Goal: Task Accomplishment & Management: Manage account settings

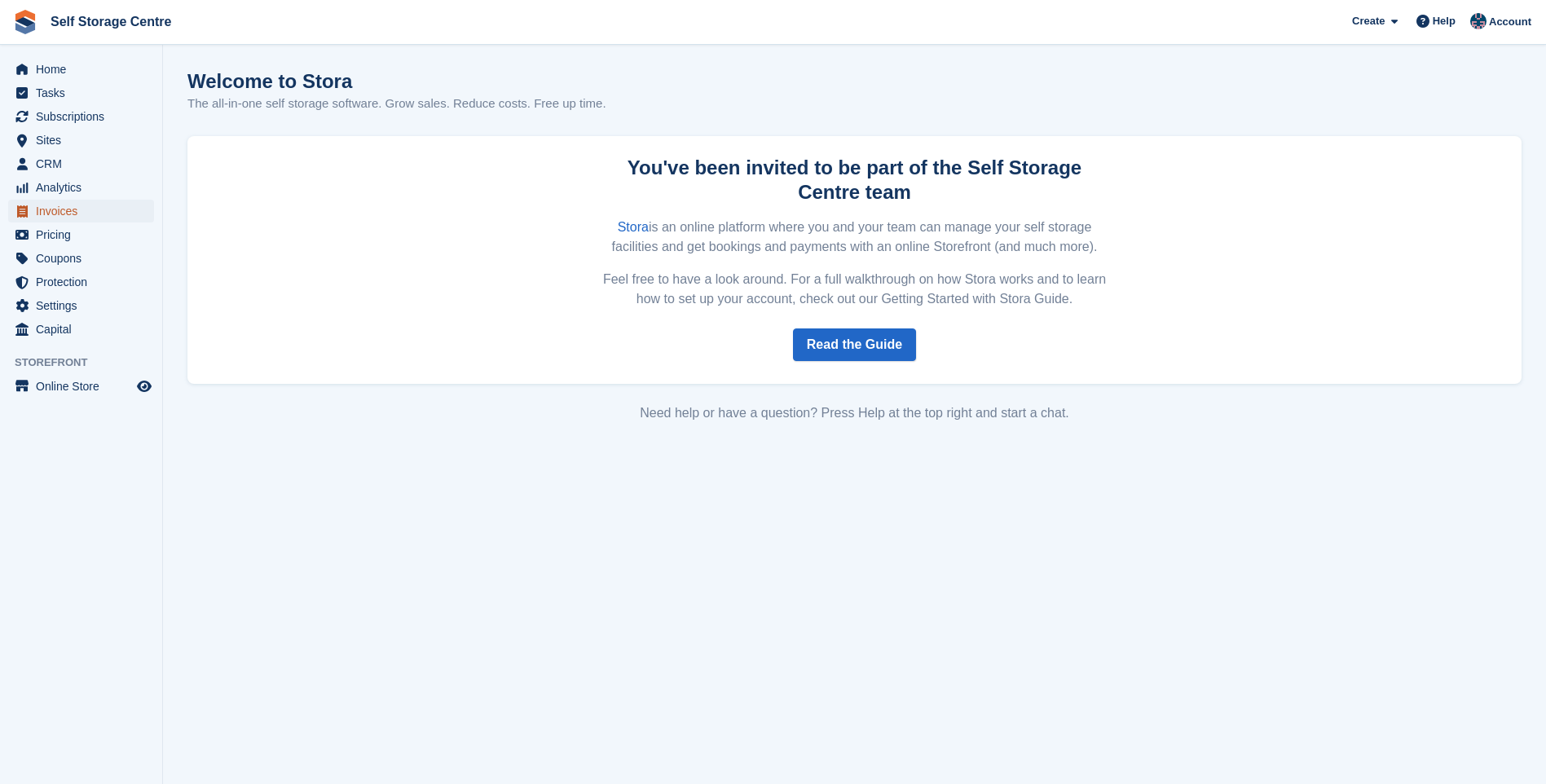
click at [70, 208] on span "Invoices" at bounding box center [84, 211] width 98 height 23
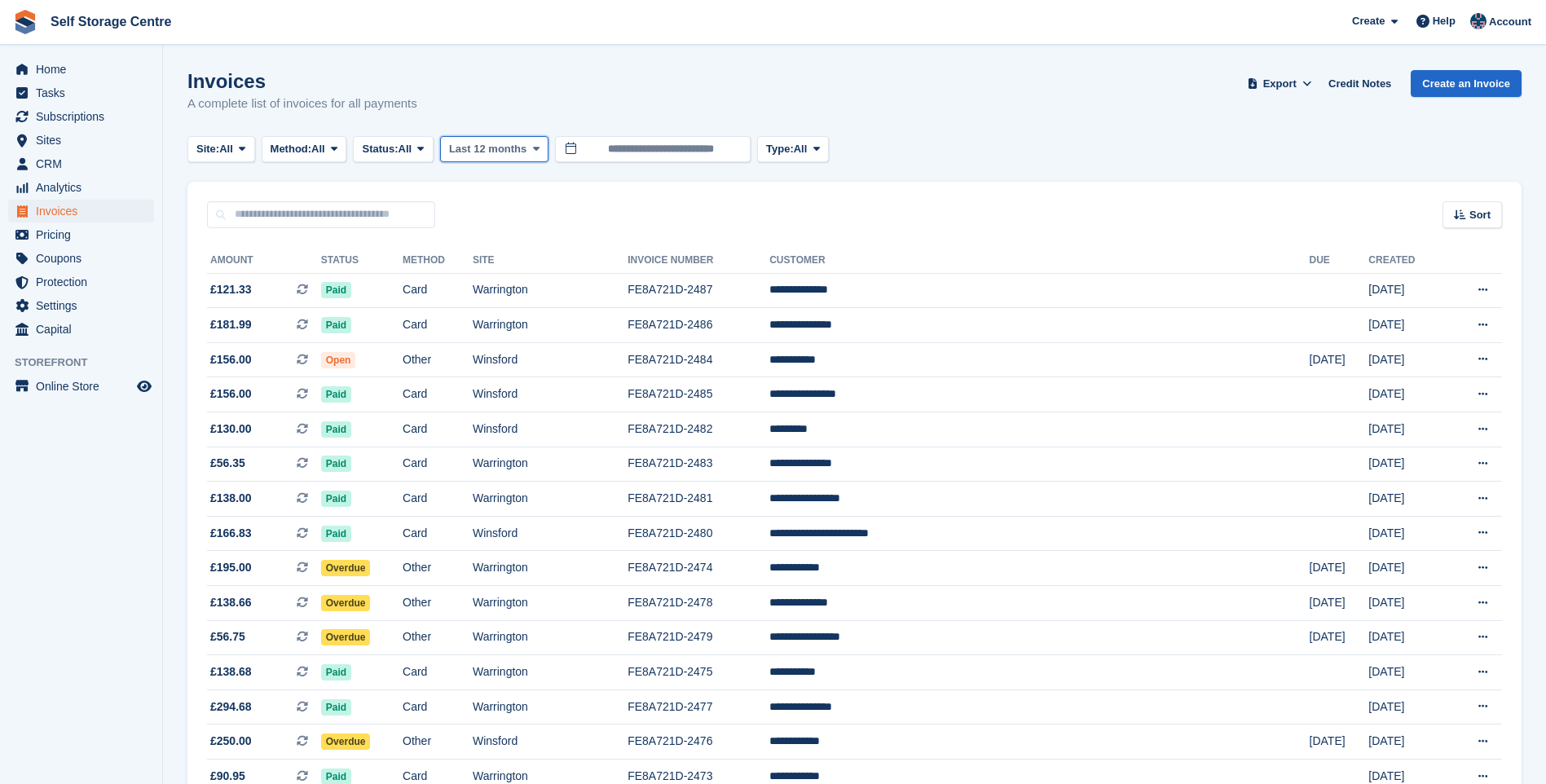
click at [507, 155] on span "Last 12 months" at bounding box center [488, 149] width 77 height 16
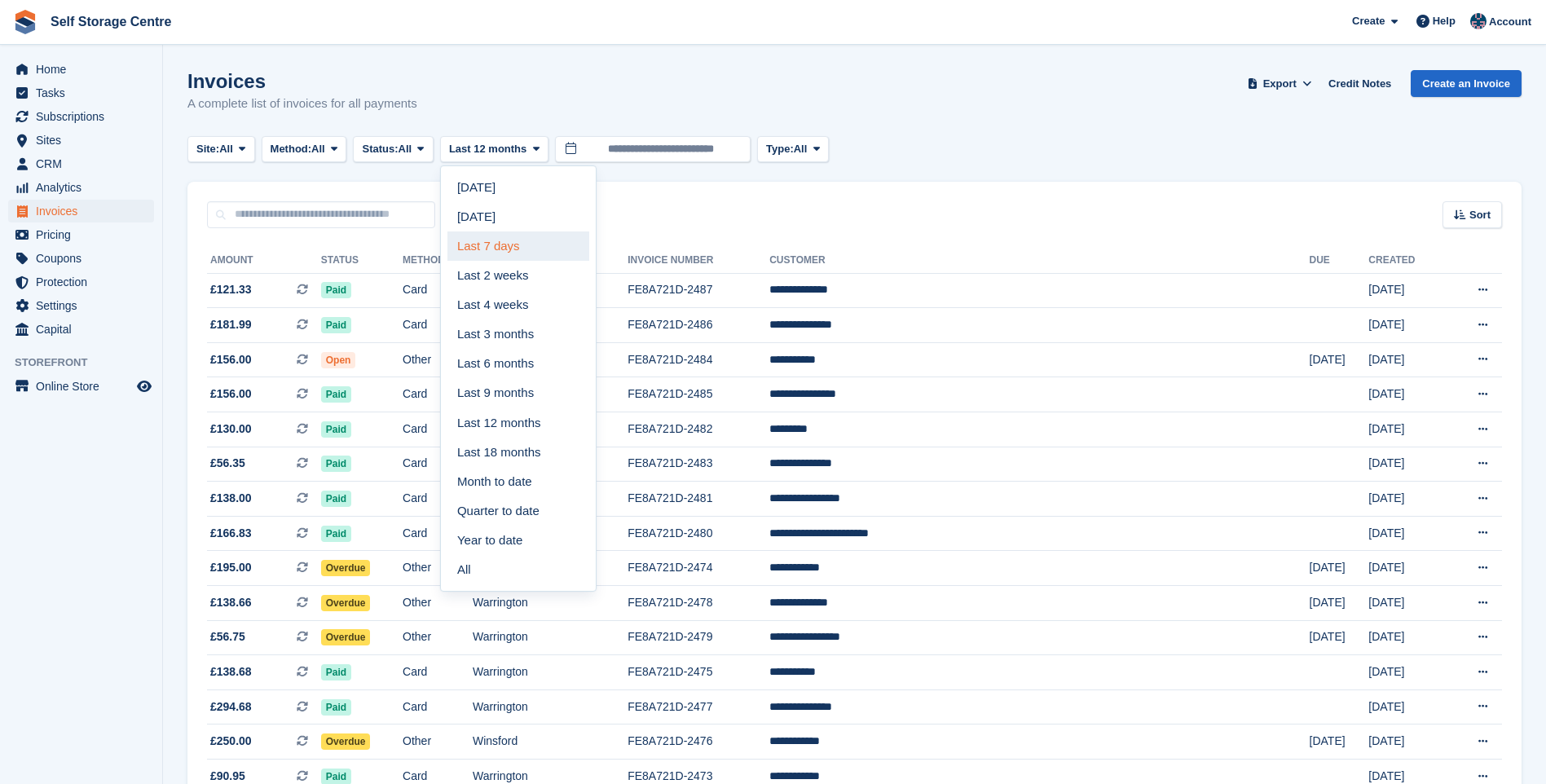
click at [509, 249] on link "Last 7 days" at bounding box center [518, 246] width 142 height 29
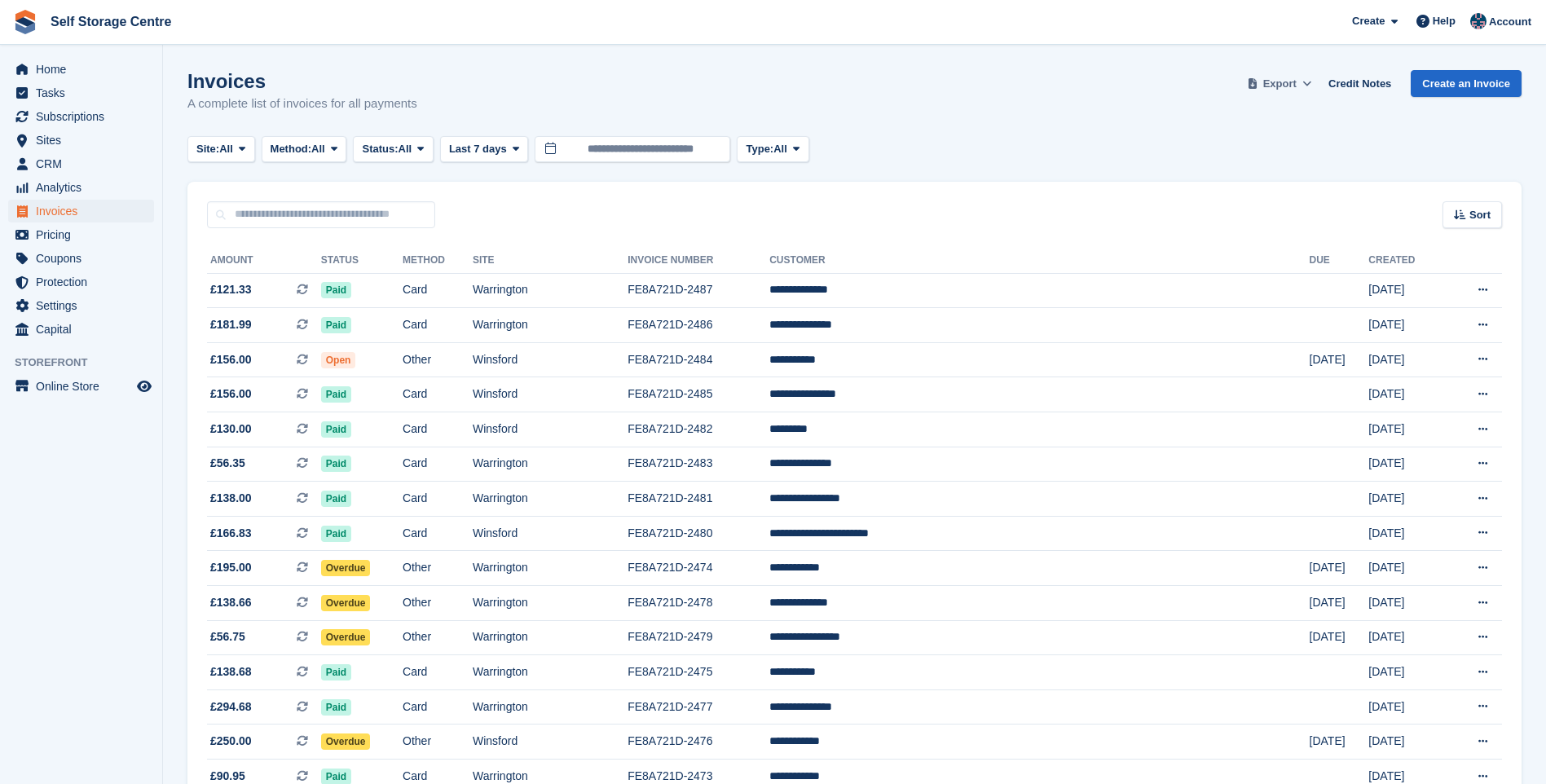
click at [1296, 82] on span "Export" at bounding box center [1279, 83] width 34 height 16
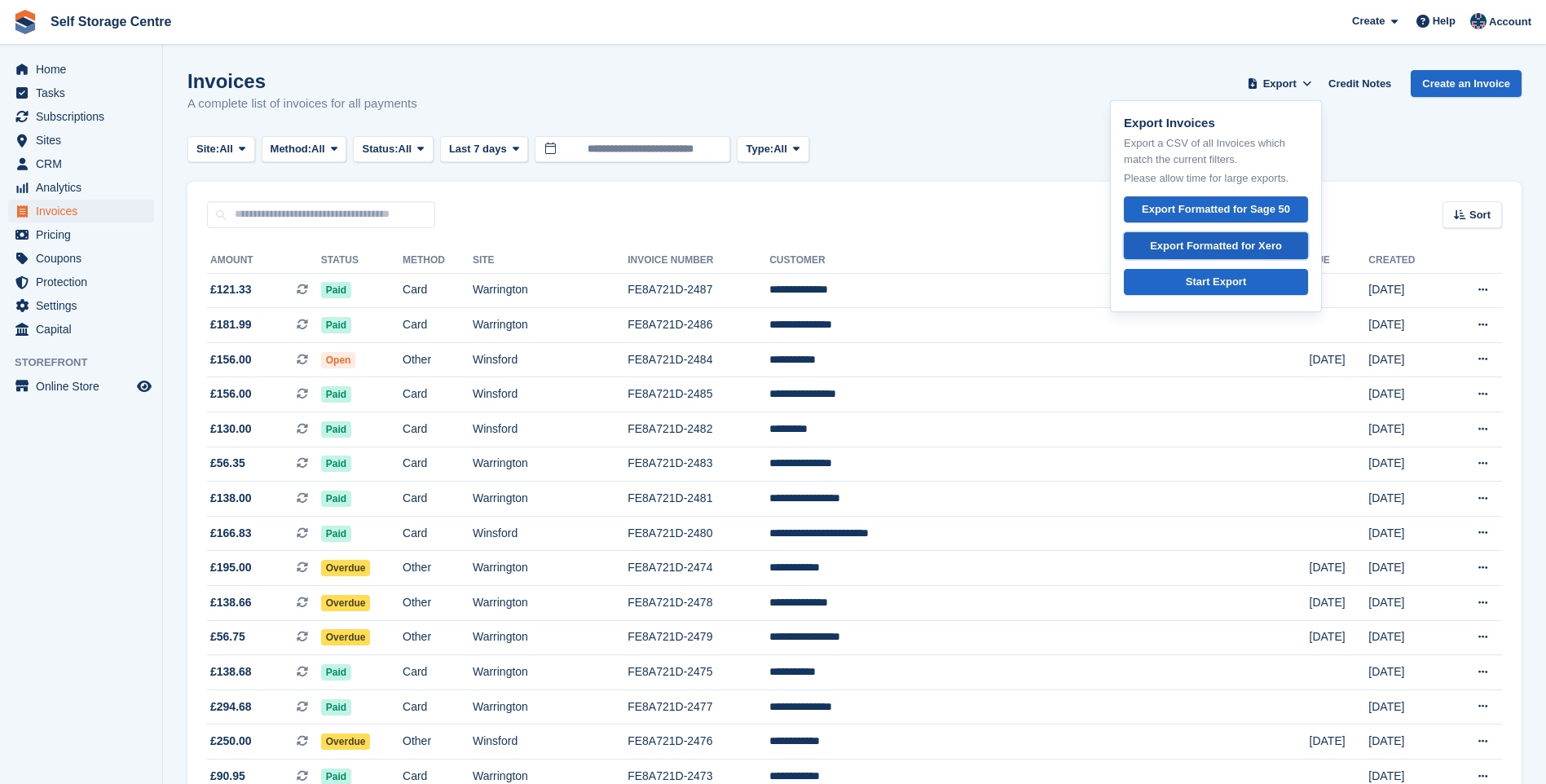
click at [1267, 242] on div "Export Formatted for Xero" at bounding box center [1216, 245] width 132 height 16
click at [60, 67] on span "Home" at bounding box center [84, 70] width 98 height 23
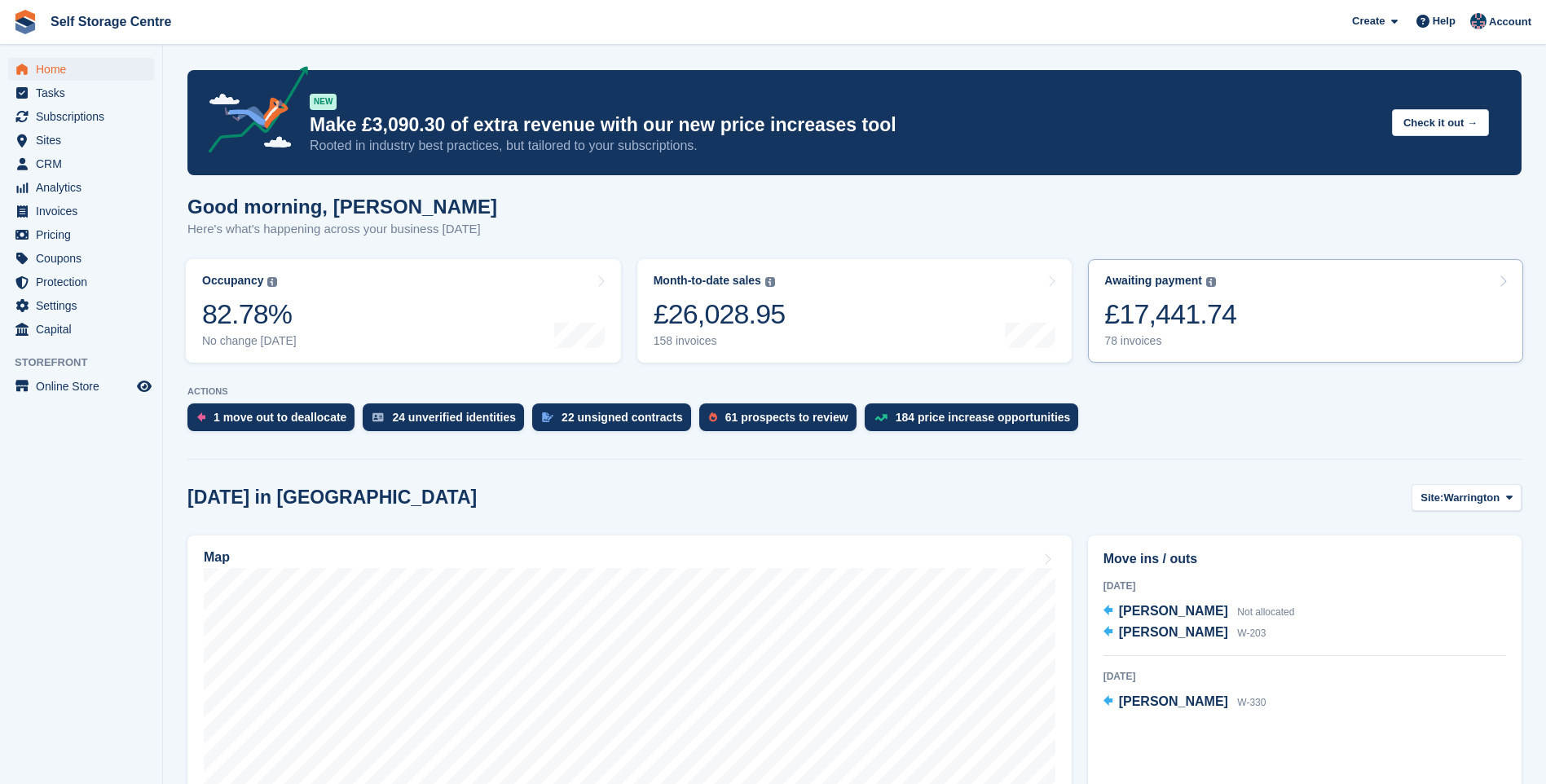
click at [1344, 300] on link "Awaiting payment The total outstanding balance on all open invoices. £17,441.74…" at bounding box center [1305, 310] width 436 height 103
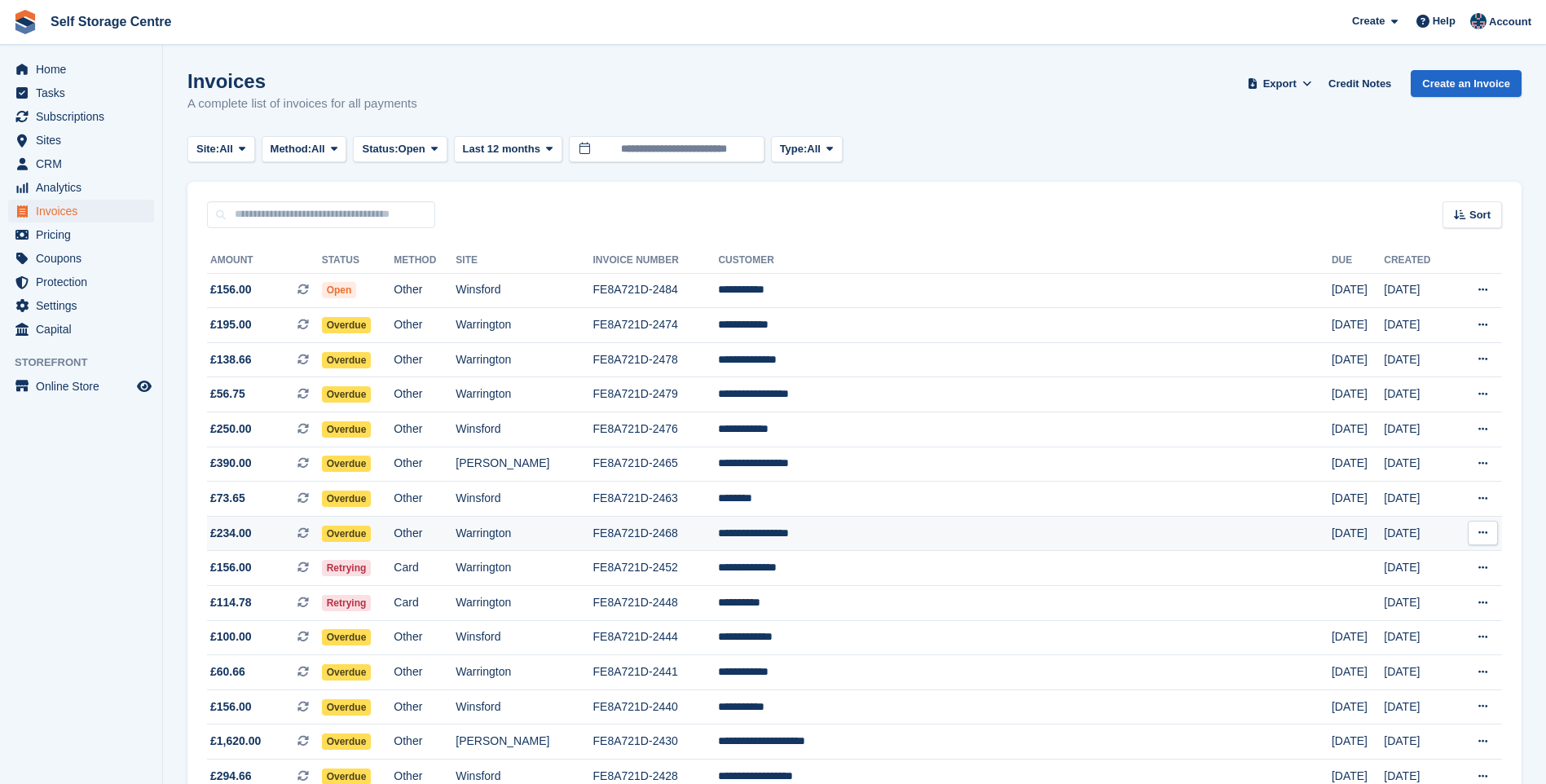
click at [718, 530] on td "FE8A721D-2468" at bounding box center [656, 533] width 126 height 35
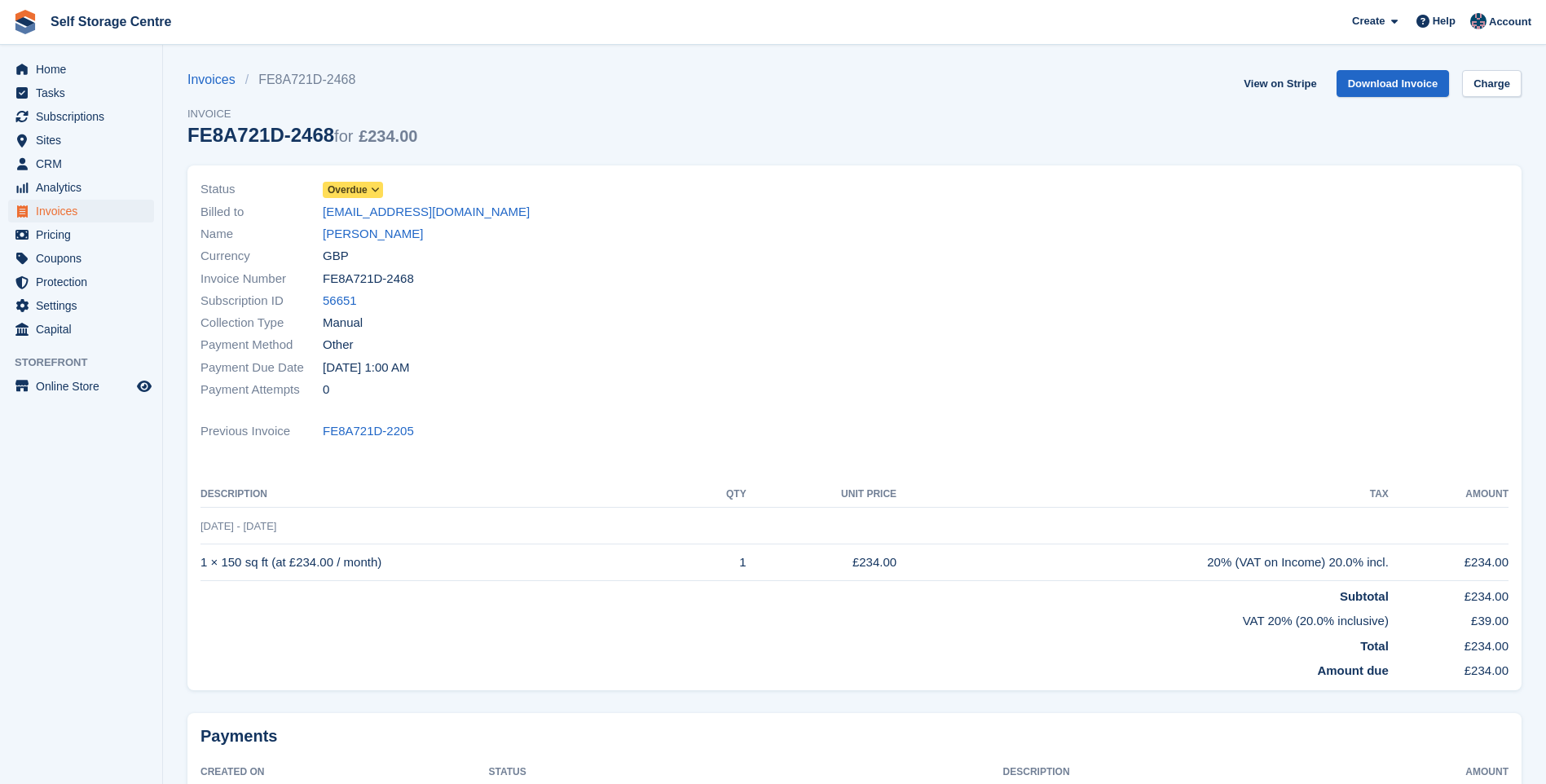
click at [373, 188] on icon at bounding box center [375, 190] width 9 height 10
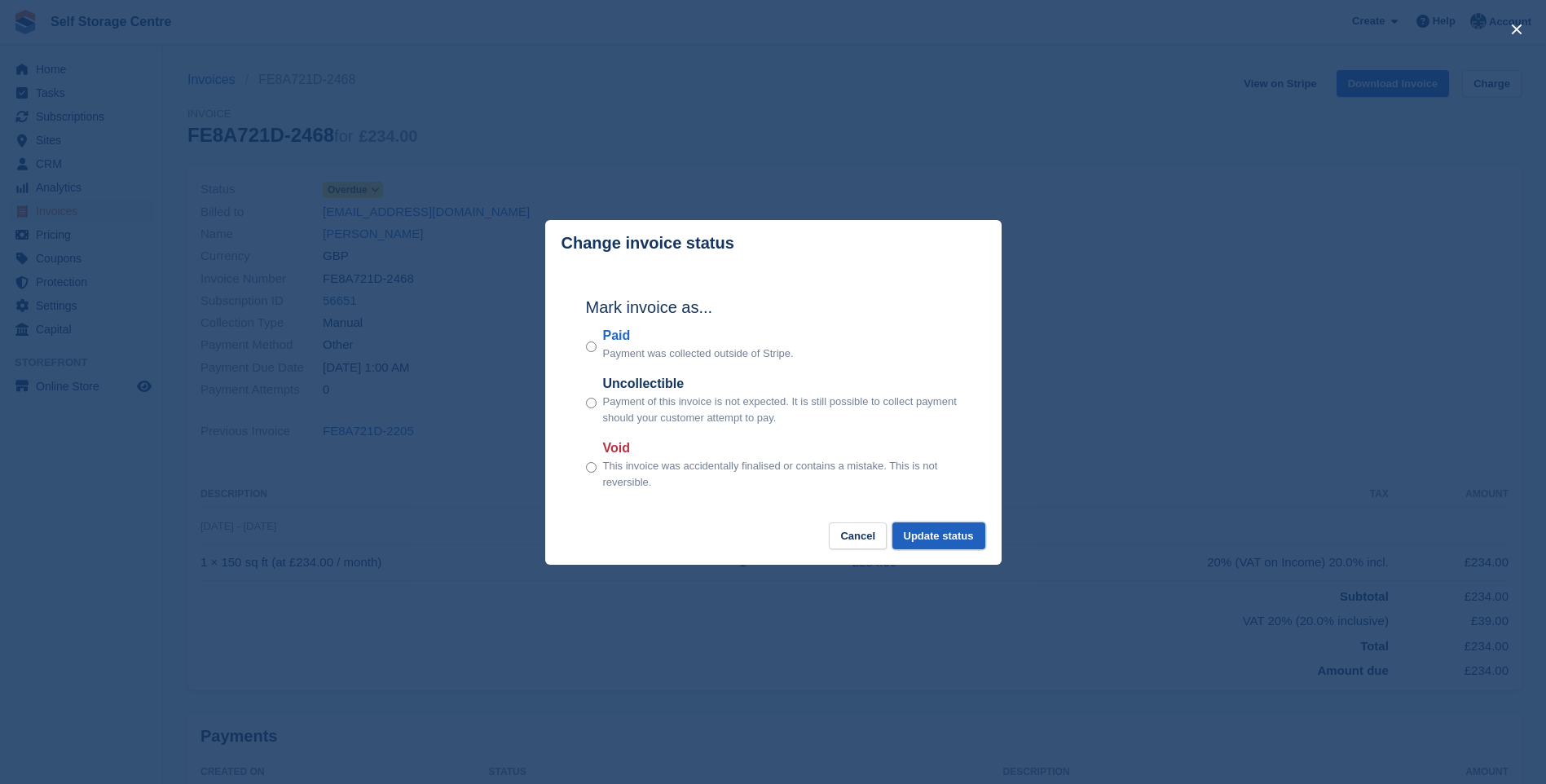
click at [945, 533] on button "Update status" at bounding box center [939, 536] width 93 height 27
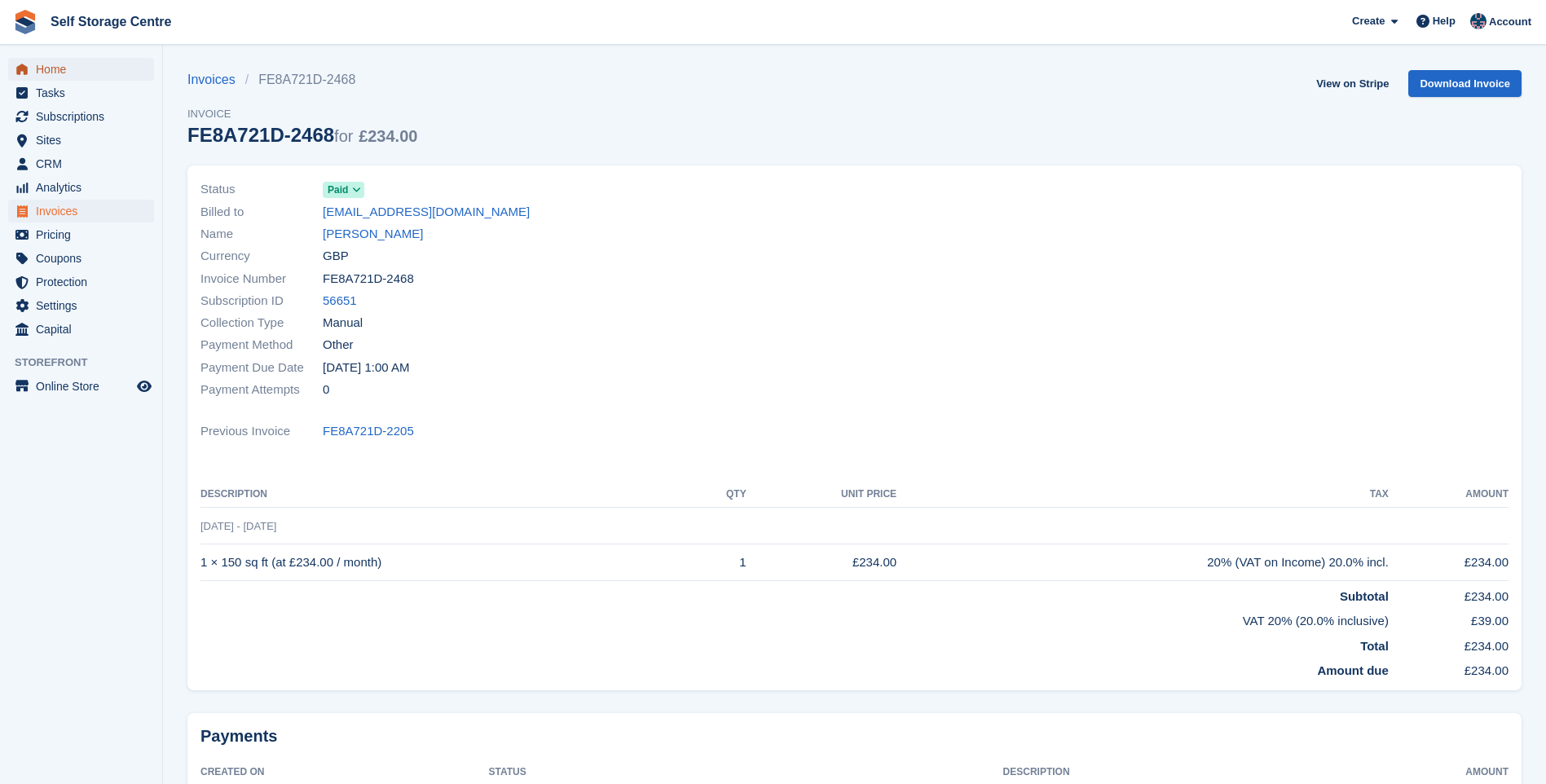
click at [59, 66] on span "Home" at bounding box center [84, 70] width 98 height 23
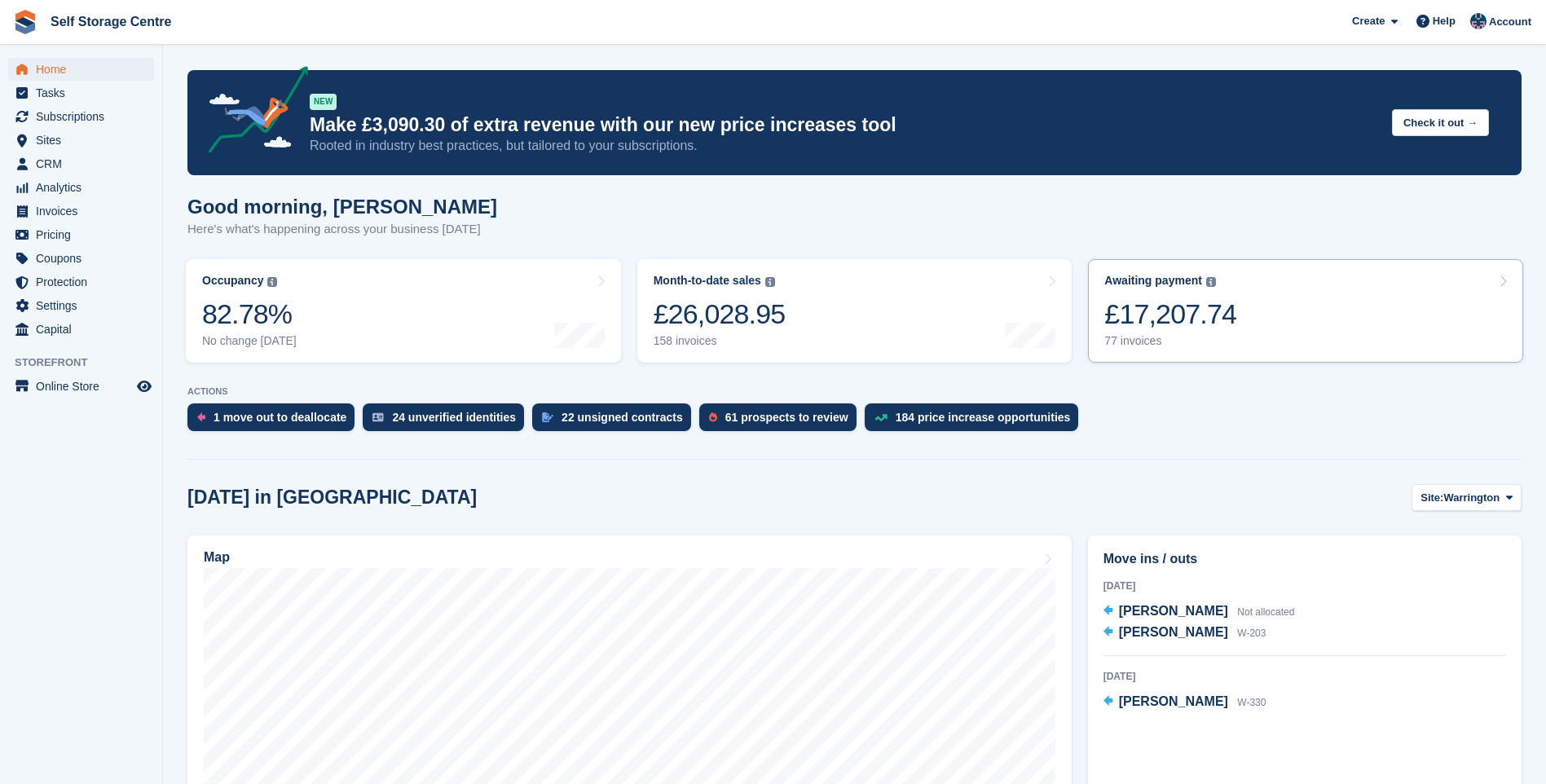
click at [1157, 279] on div "Awaiting payment" at bounding box center [1152, 281] width 98 height 14
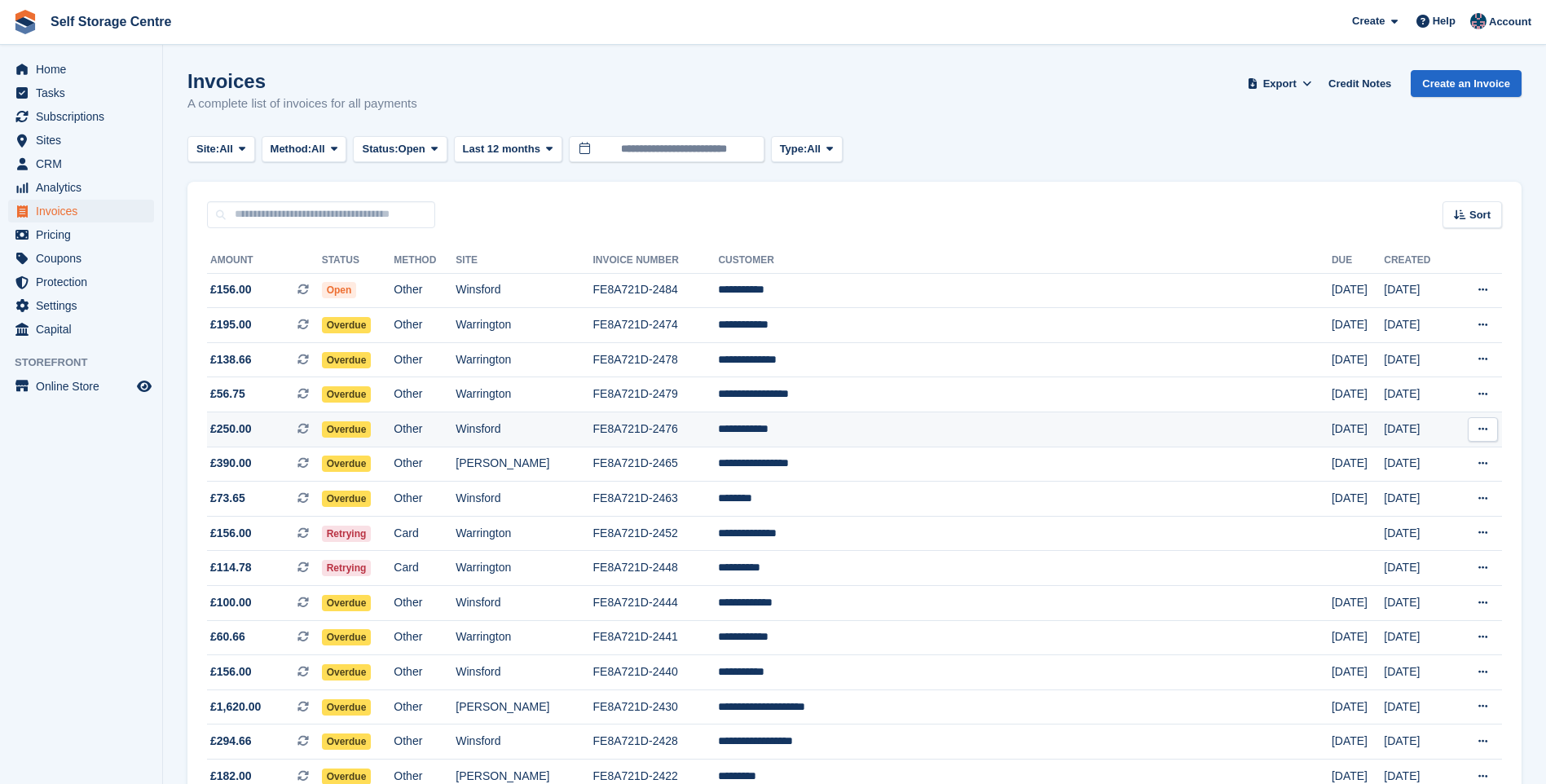
click at [704, 425] on td "FE8A721D-2476" at bounding box center [656, 430] width 126 height 35
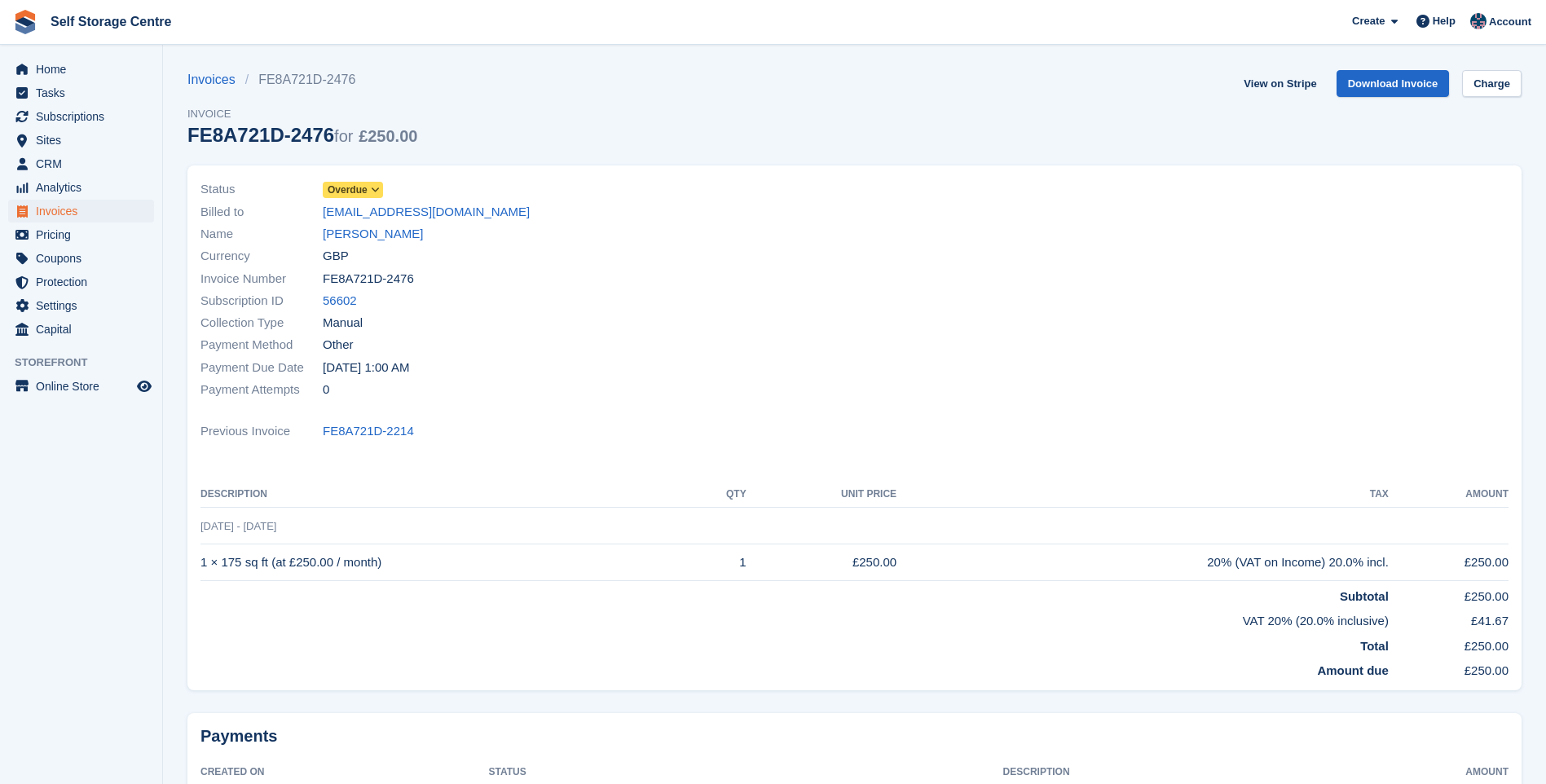
click at [369, 190] on span at bounding box center [376, 190] width 14 height 14
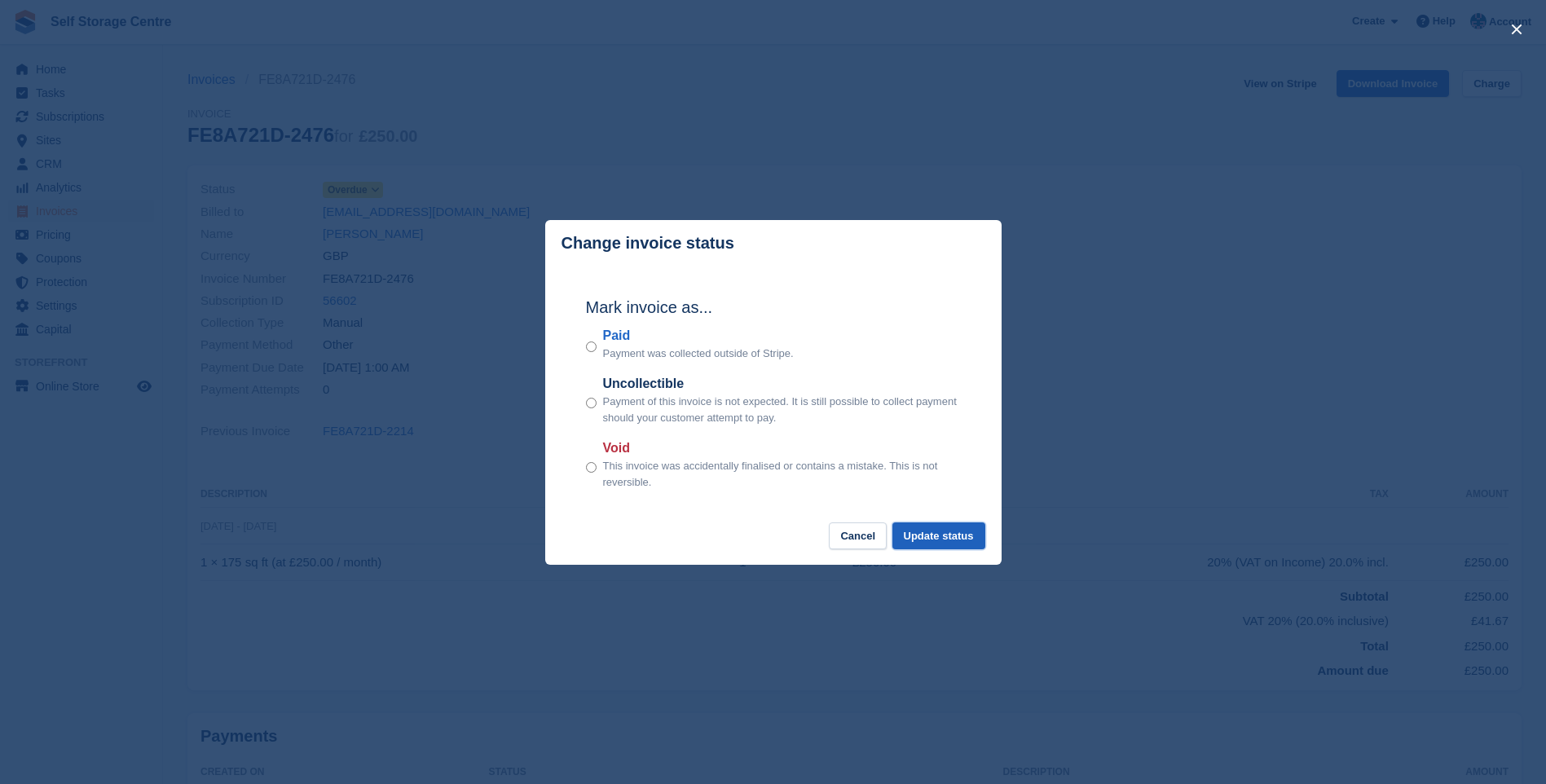
click at [961, 525] on button "Update status" at bounding box center [939, 536] width 93 height 27
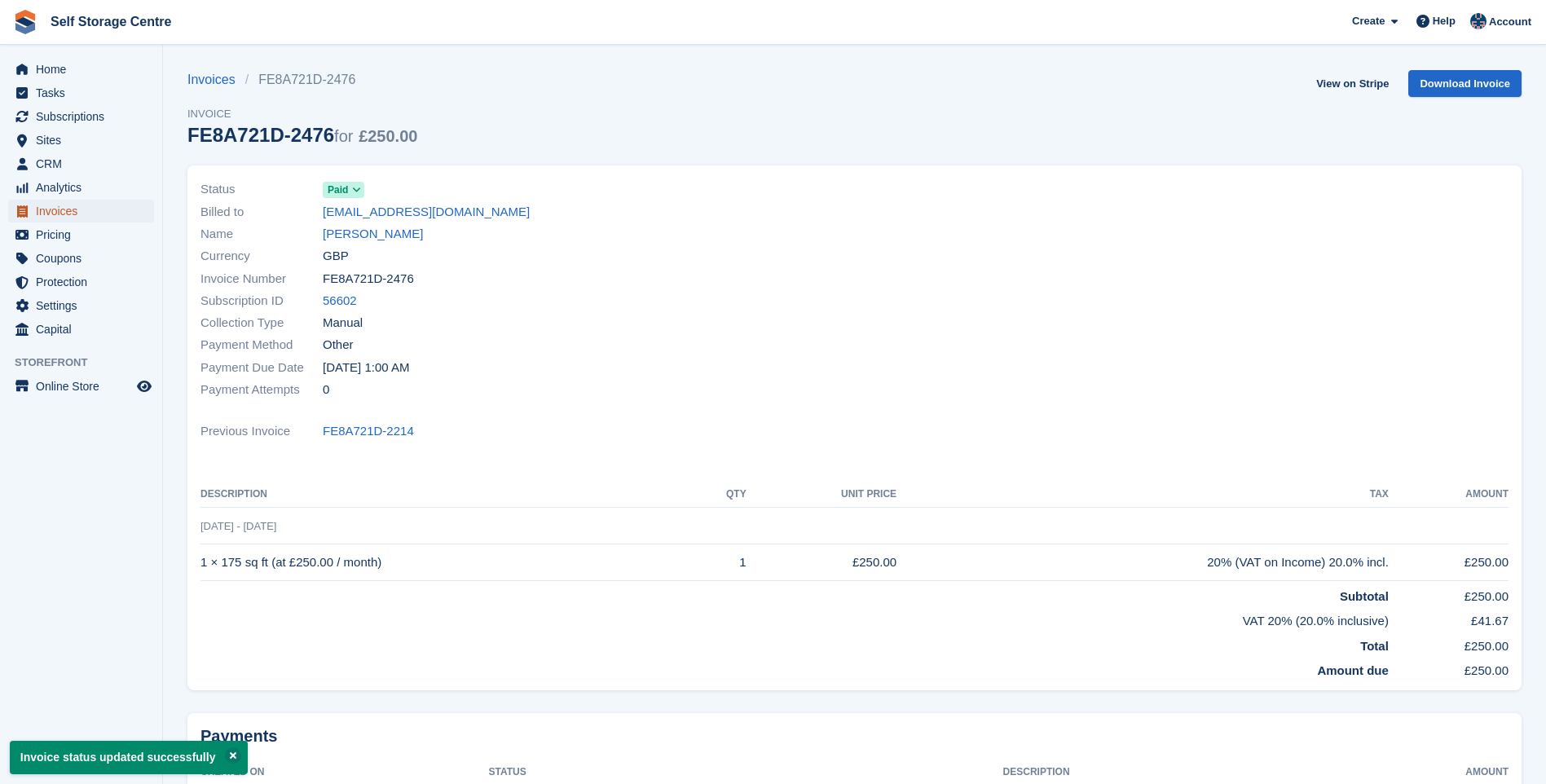
click at [83, 210] on span "Invoices" at bounding box center [84, 211] width 98 height 23
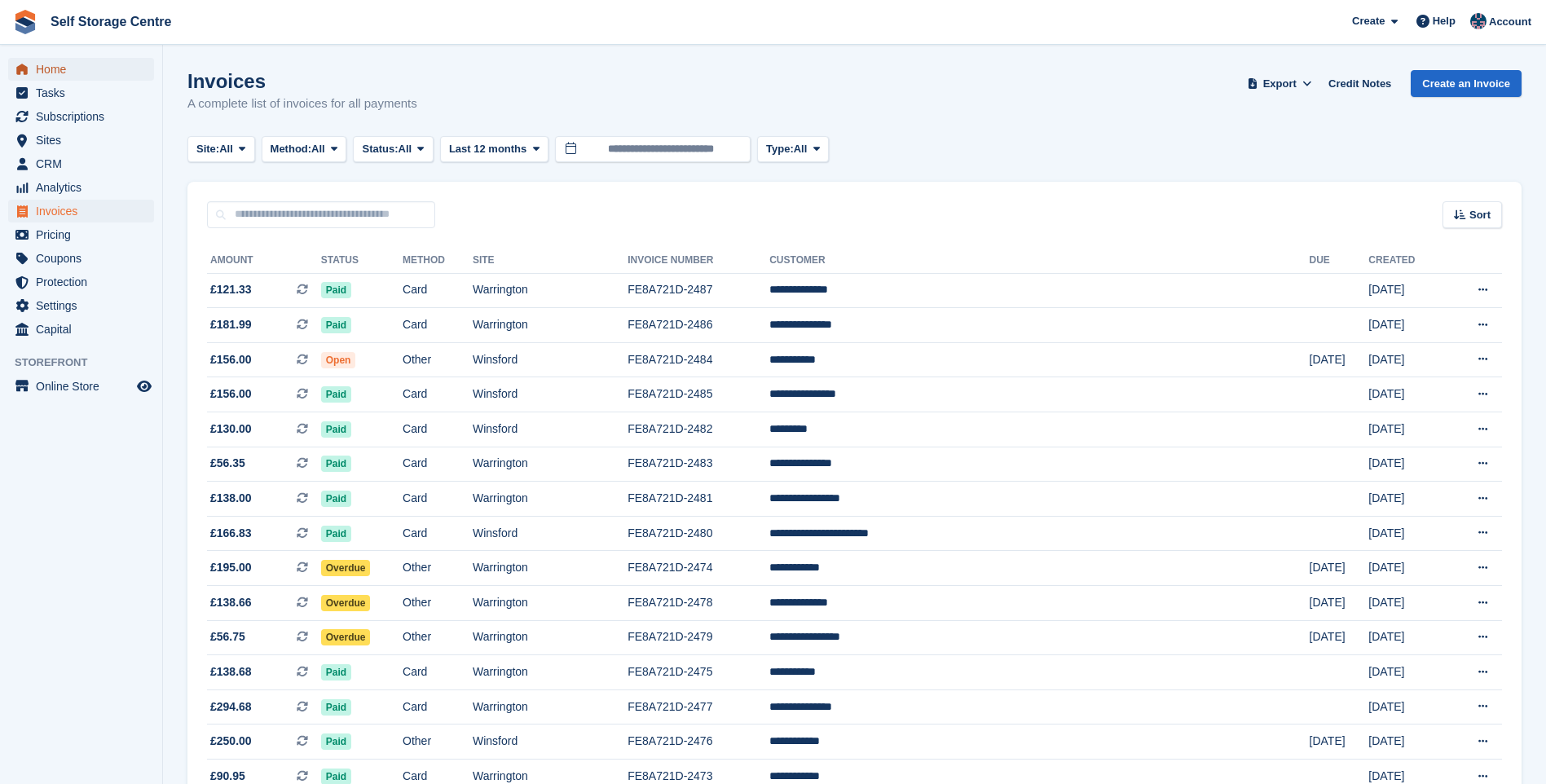
click at [54, 67] on span "Home" at bounding box center [84, 70] width 98 height 23
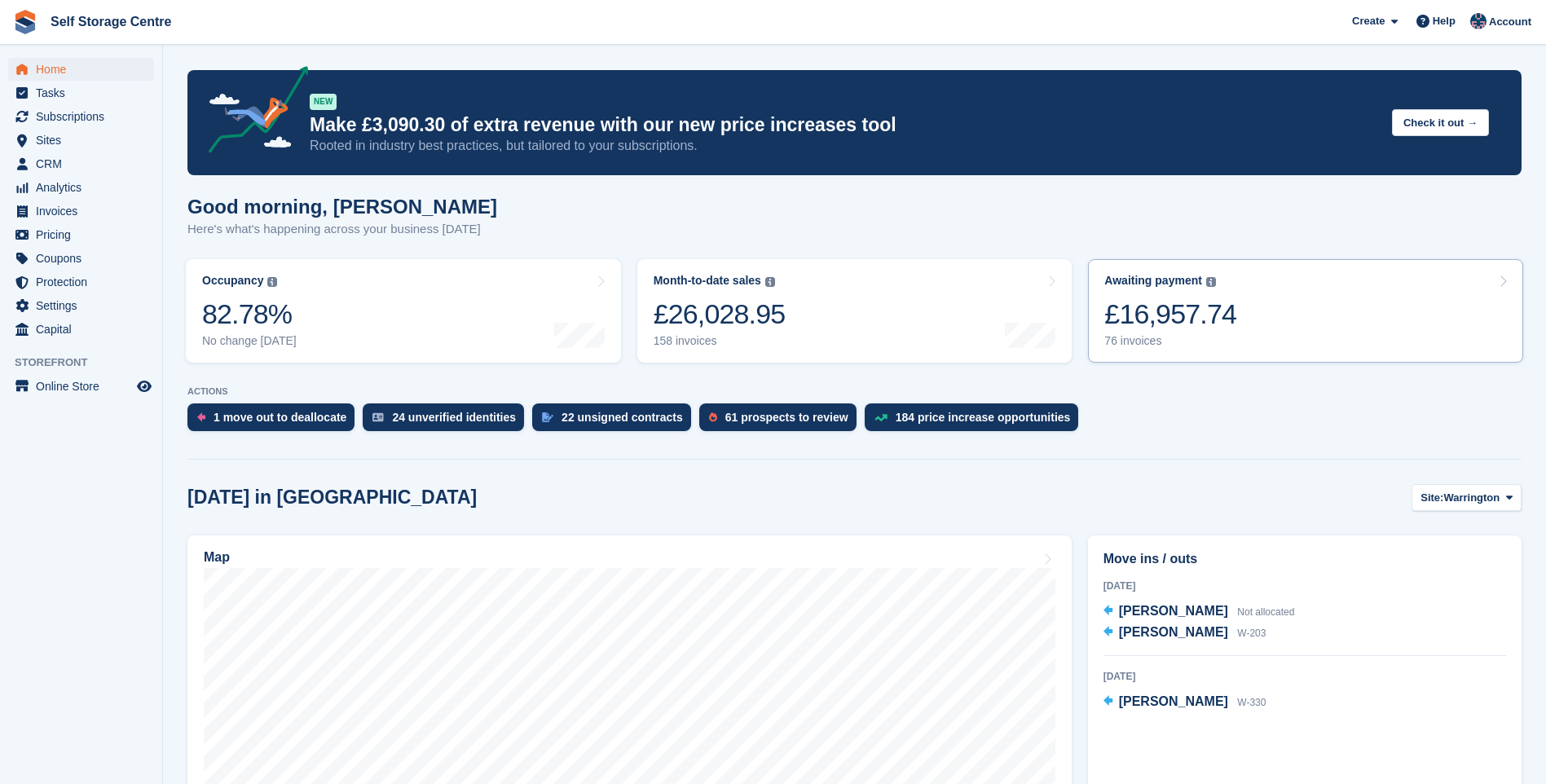
click at [1259, 294] on link "Awaiting payment The total outstanding balance on all open invoices. £16,957.74…" at bounding box center [1305, 310] width 436 height 103
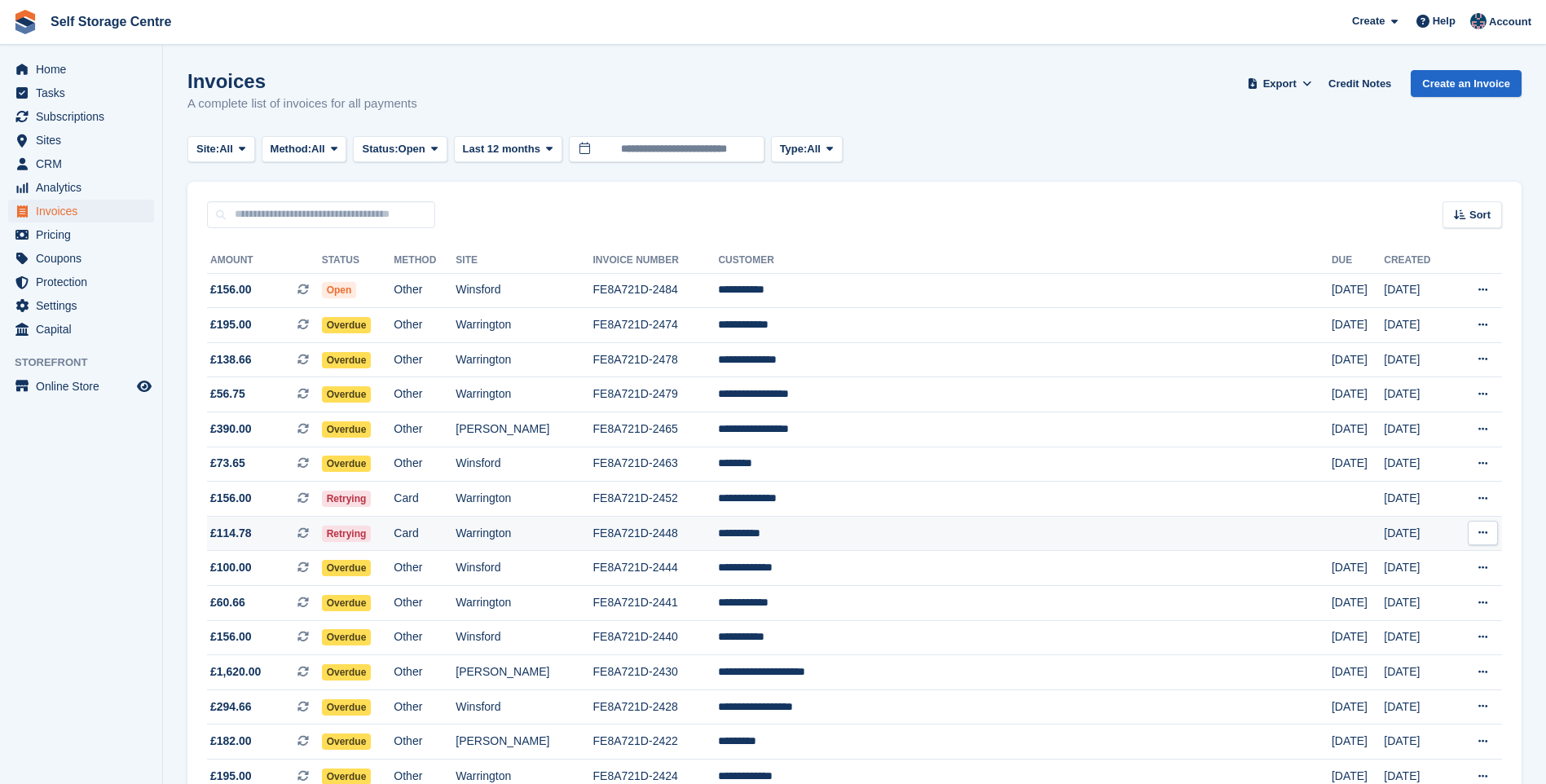
click at [874, 529] on td "**********" at bounding box center [1024, 533] width 613 height 35
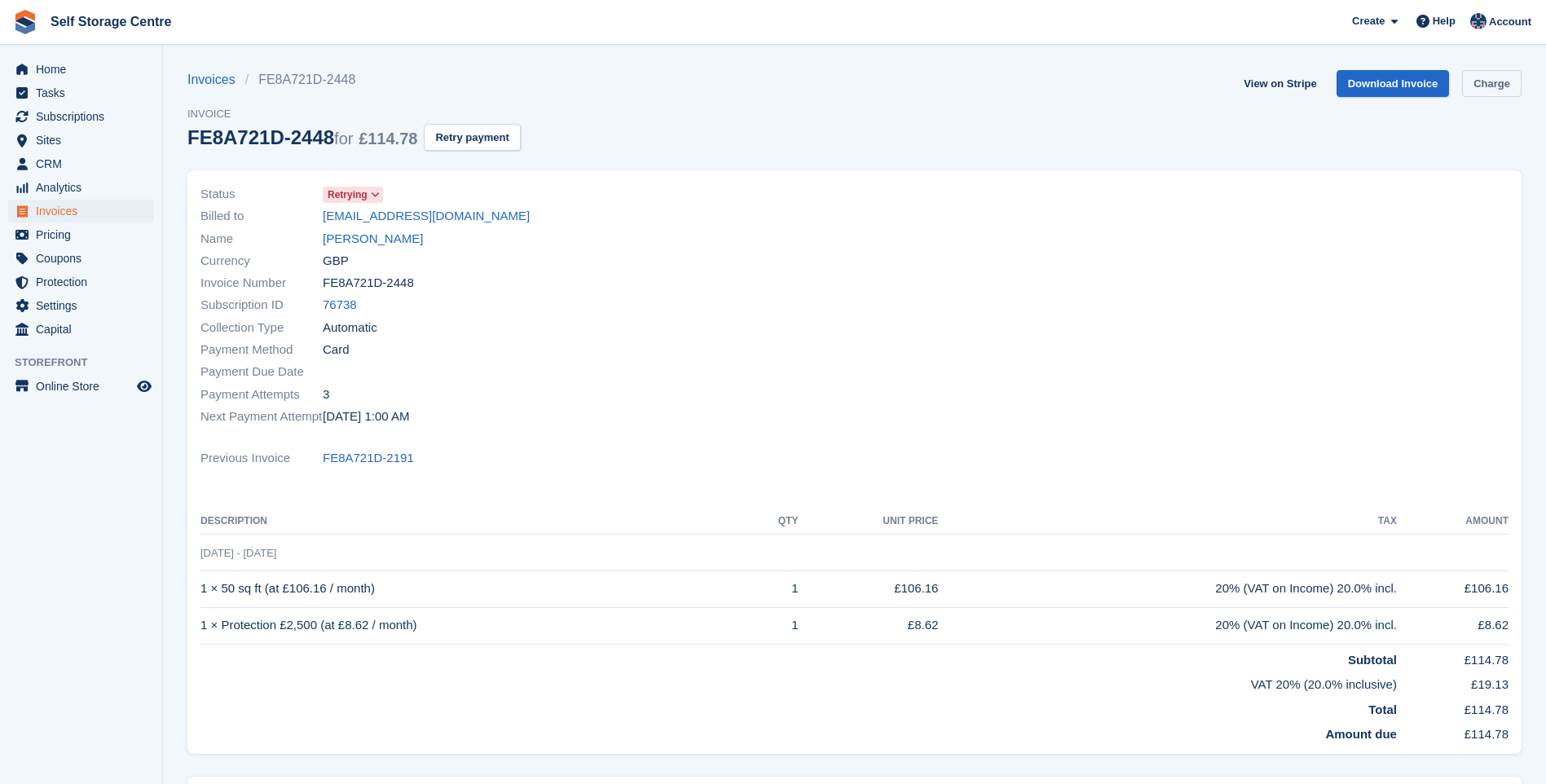
click at [1480, 83] on link "Charge" at bounding box center [1492, 84] width 60 height 27
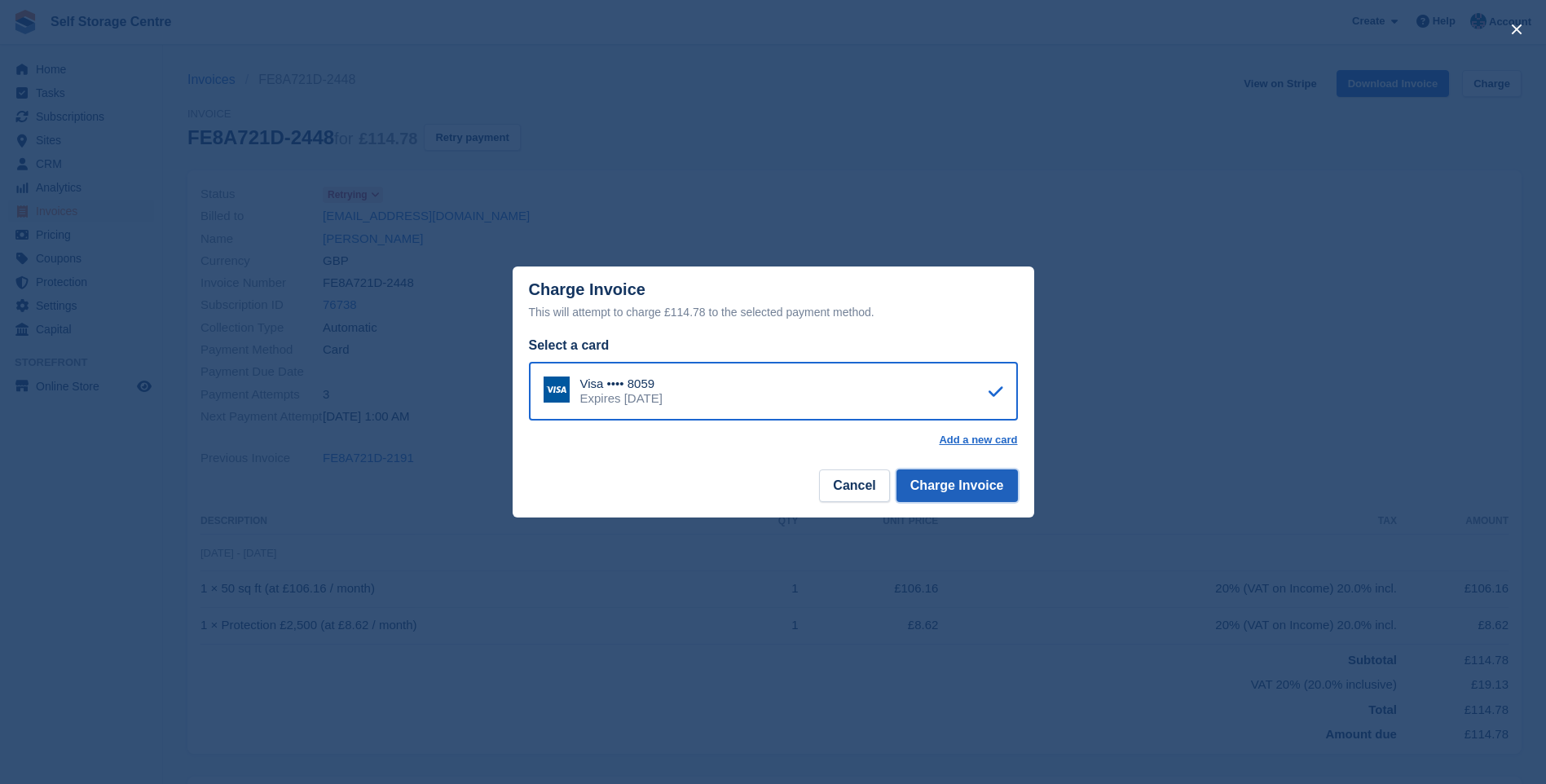
click at [959, 492] on button "Charge Invoice" at bounding box center [957, 486] width 122 height 33
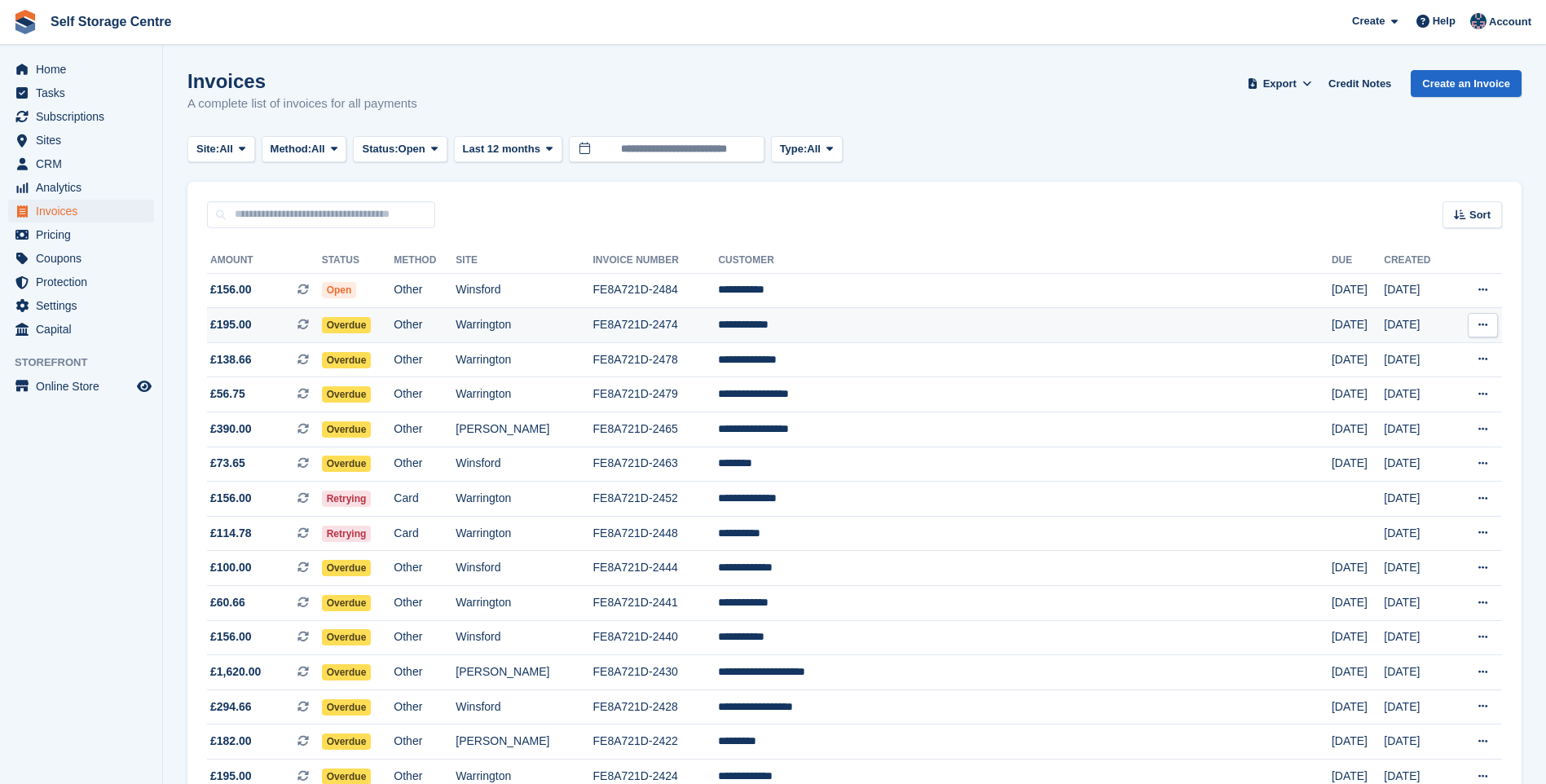
scroll to position [81, 0]
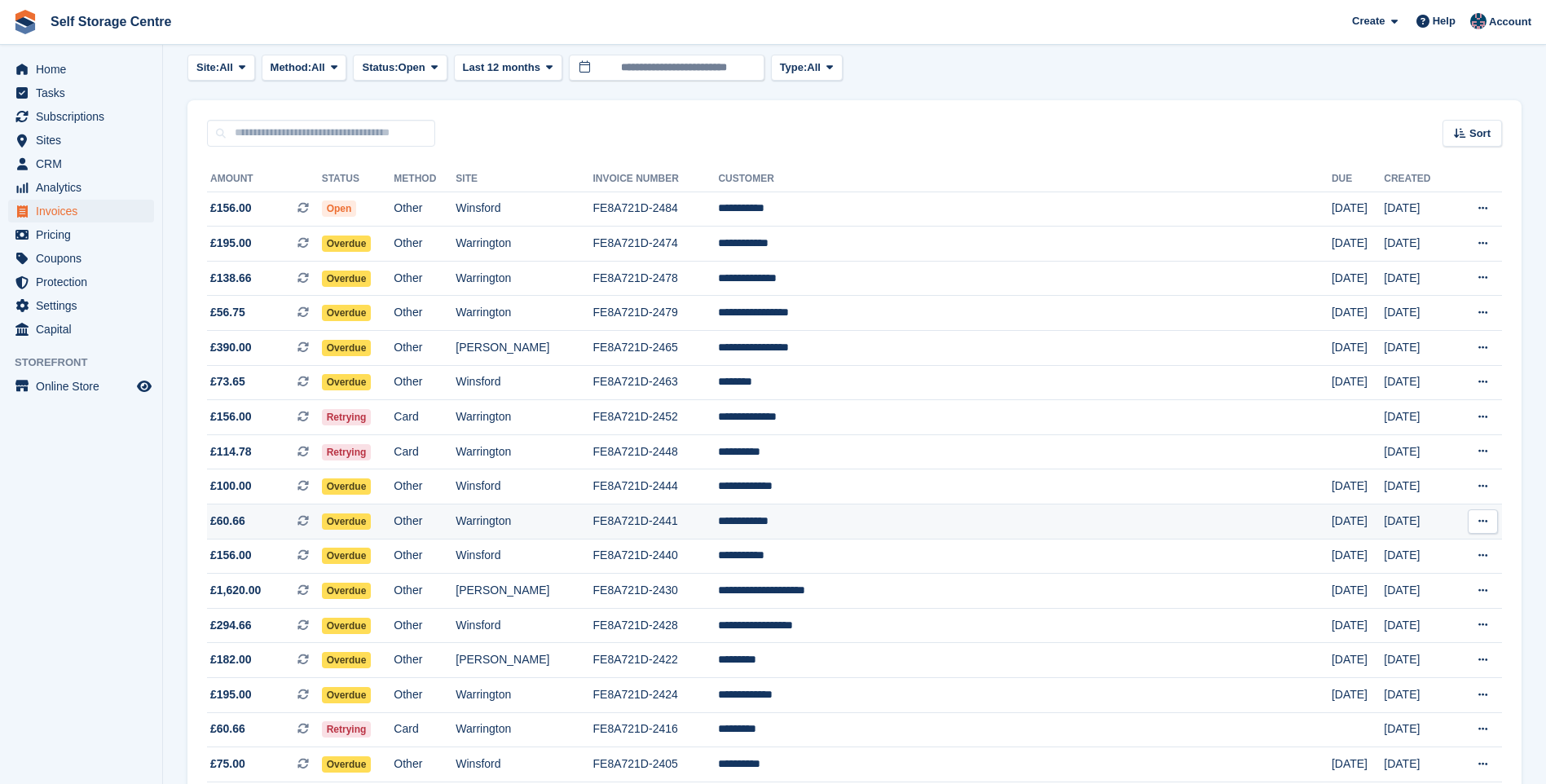
click at [694, 518] on td "FE8A721D-2441" at bounding box center [656, 521] width 126 height 35
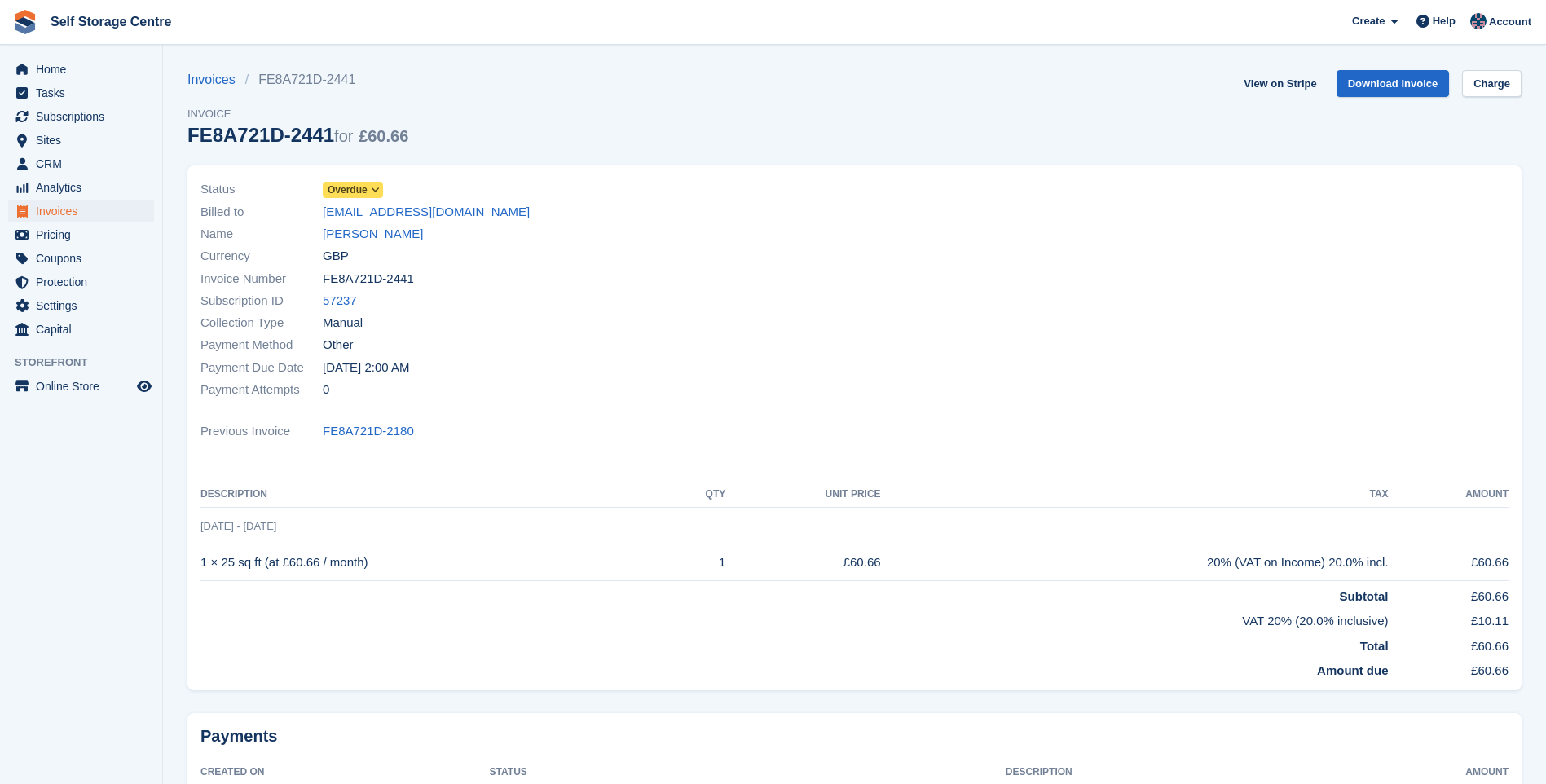
click at [379, 190] on icon at bounding box center [375, 190] width 9 height 10
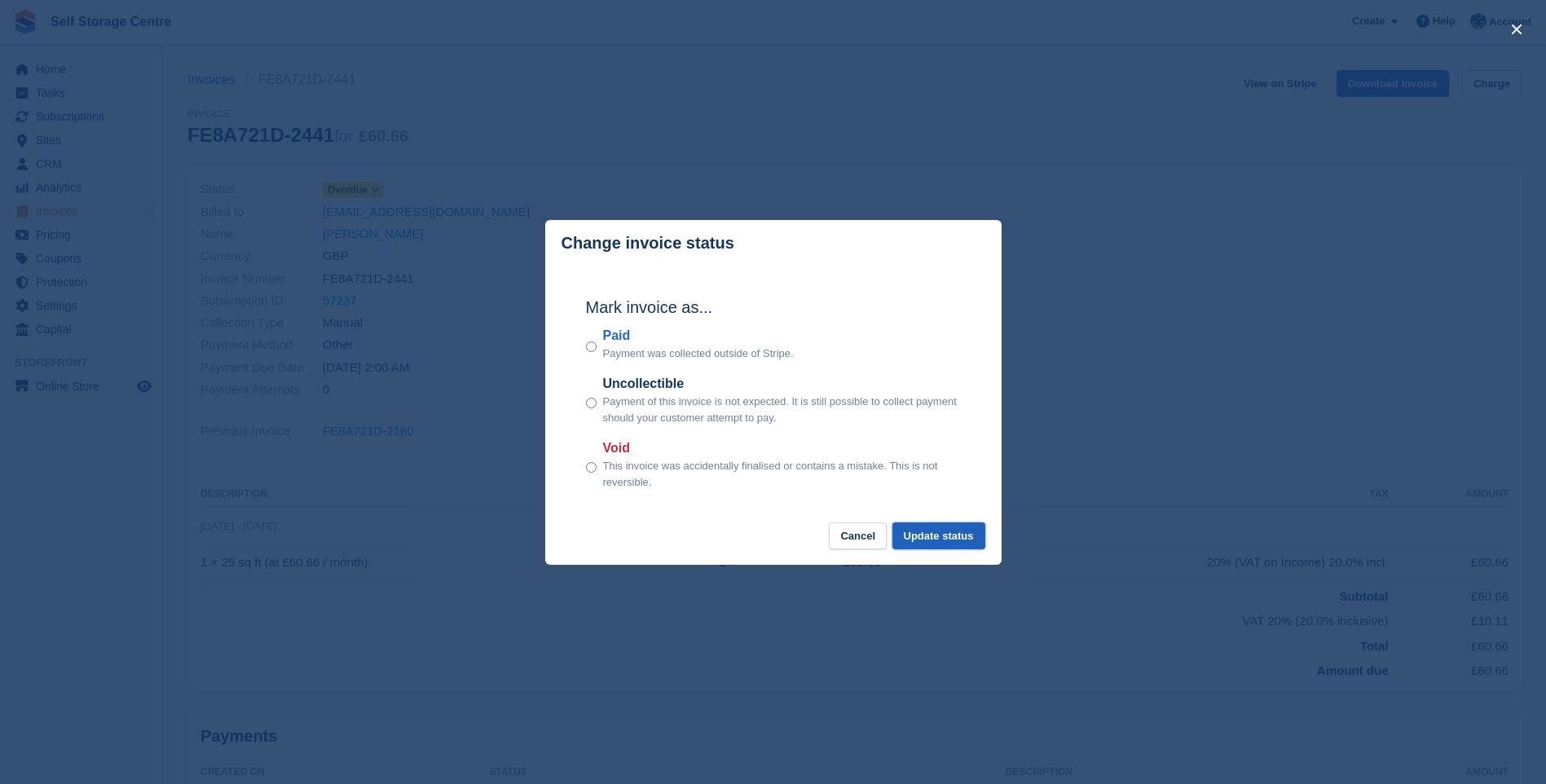
click at [948, 544] on button "Update status" at bounding box center [939, 536] width 93 height 27
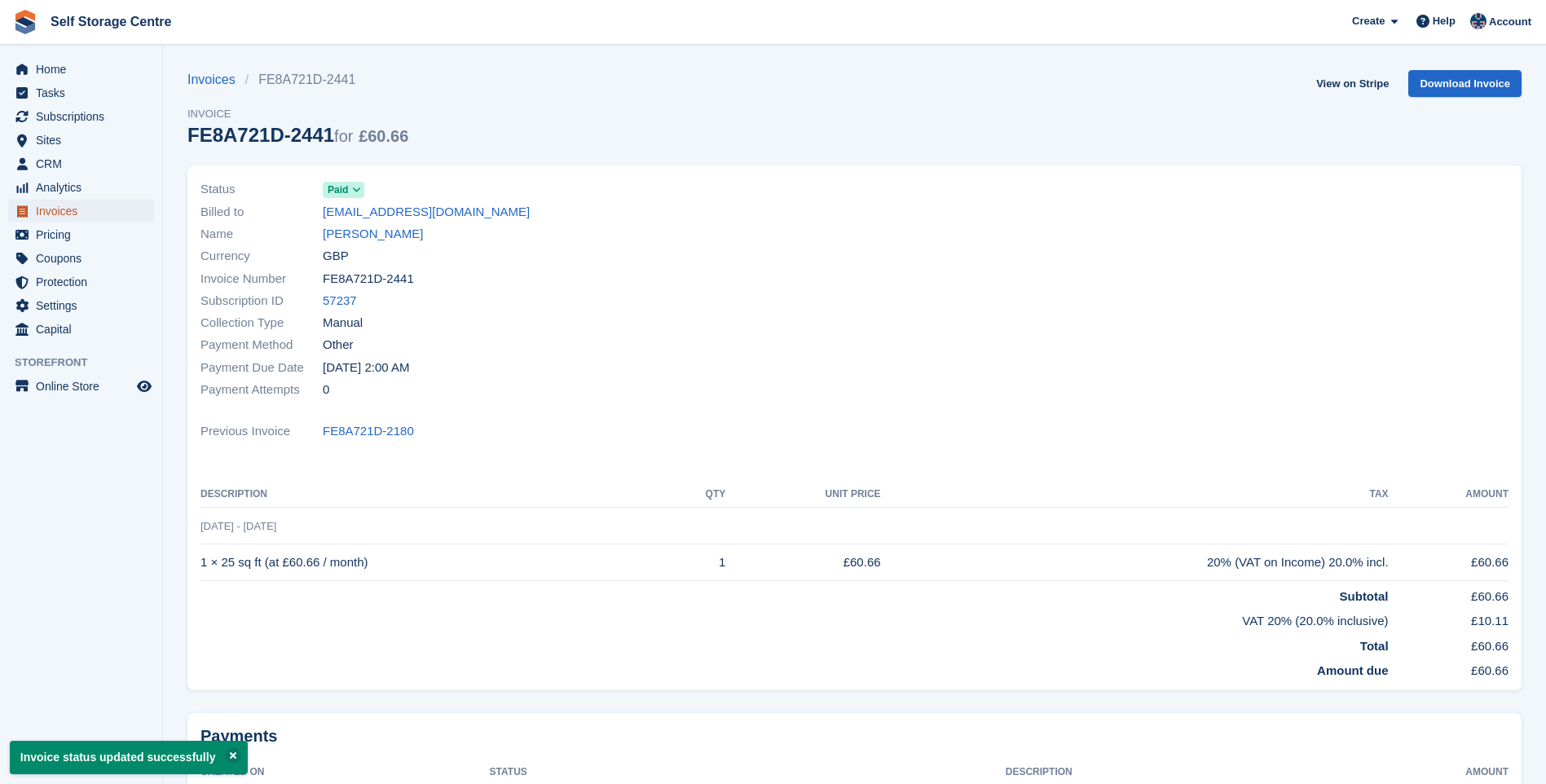
click at [72, 213] on span "Invoices" at bounding box center [84, 211] width 98 height 23
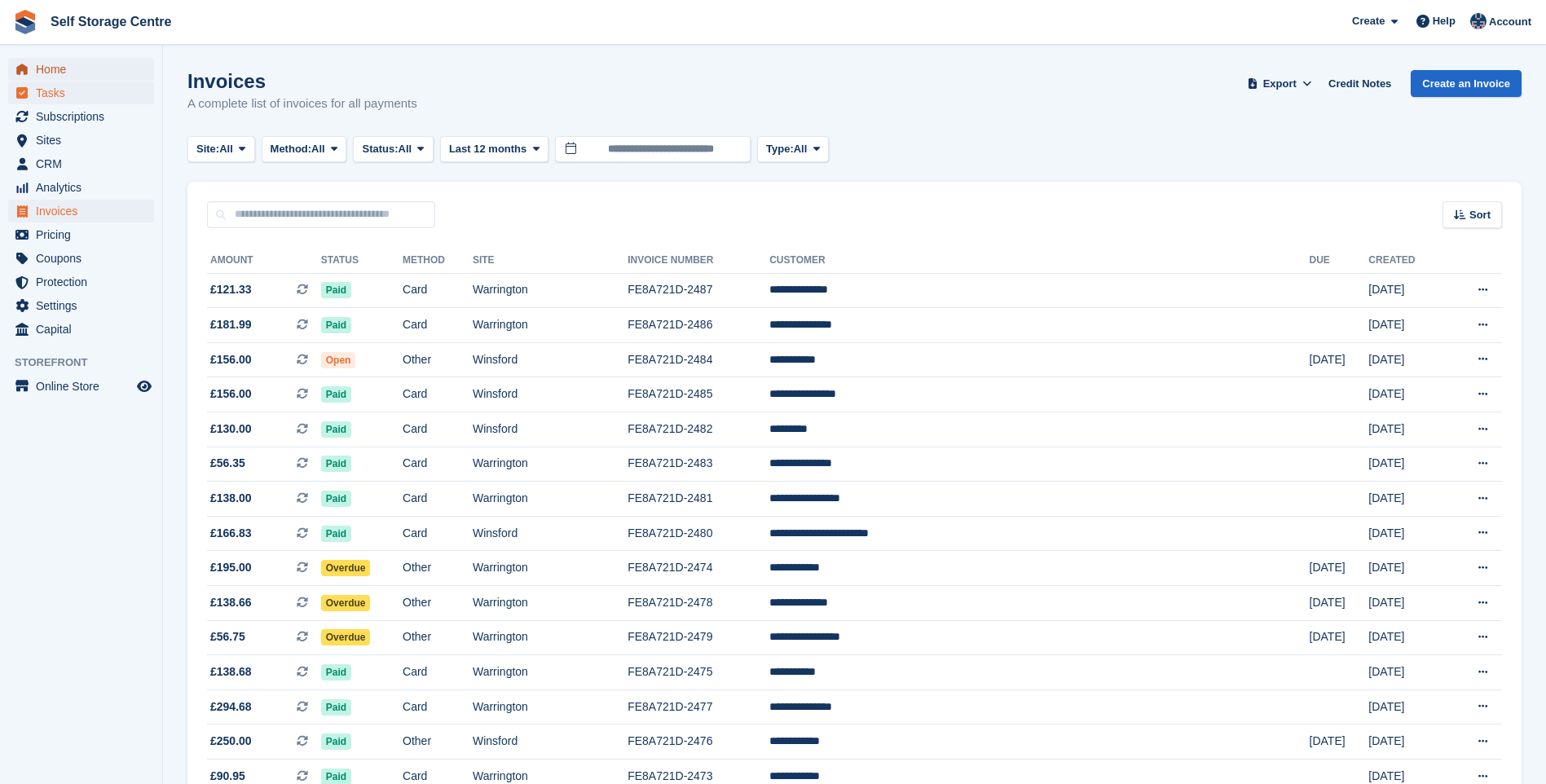
drag, startPoint x: 37, startPoint y: 70, endPoint x: 133, endPoint y: 96, distance: 99.5
click at [38, 70] on span "Home" at bounding box center [84, 70] width 98 height 23
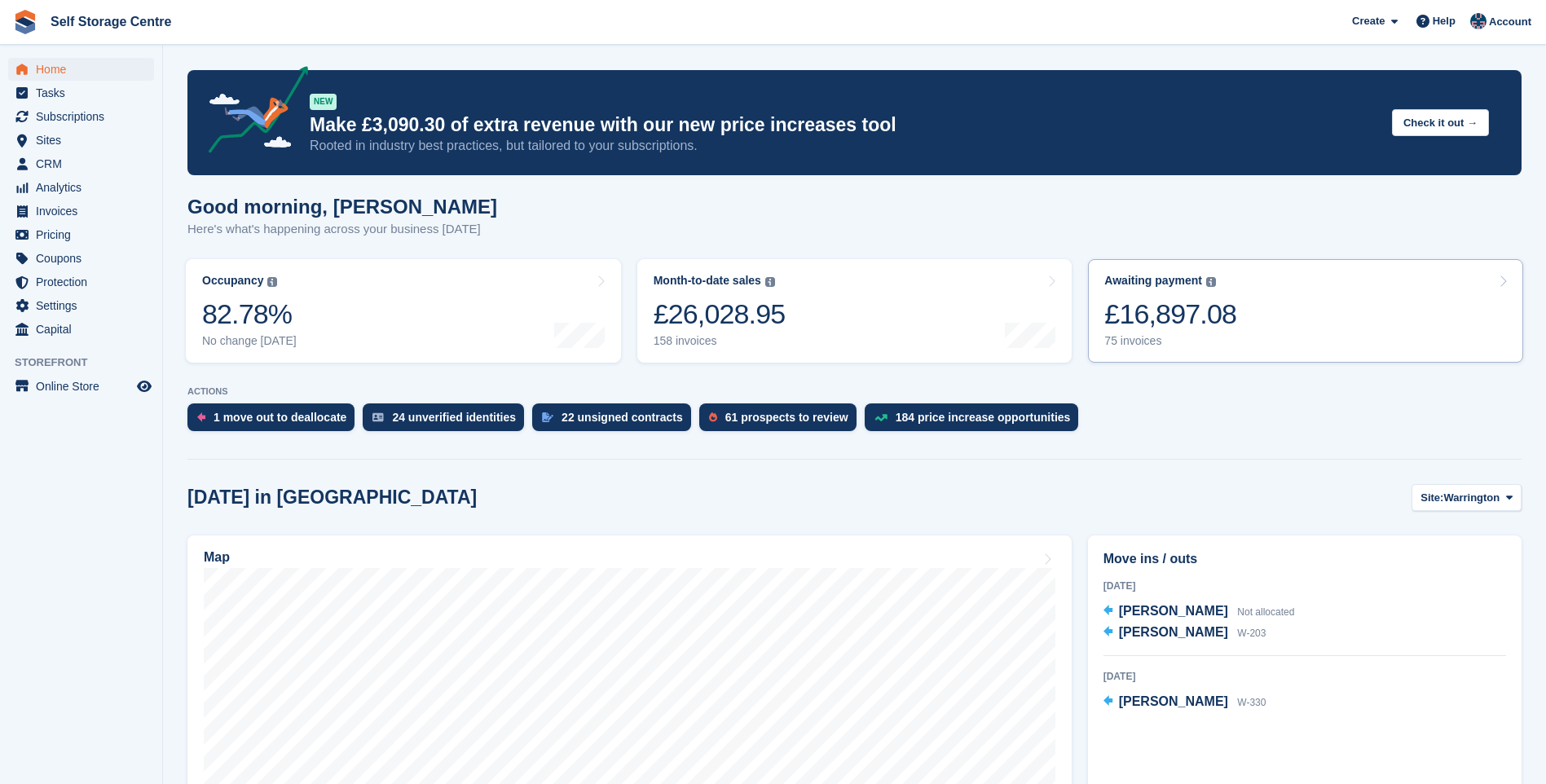
click at [1205, 323] on div "£16,897.08" at bounding box center [1169, 314] width 132 height 34
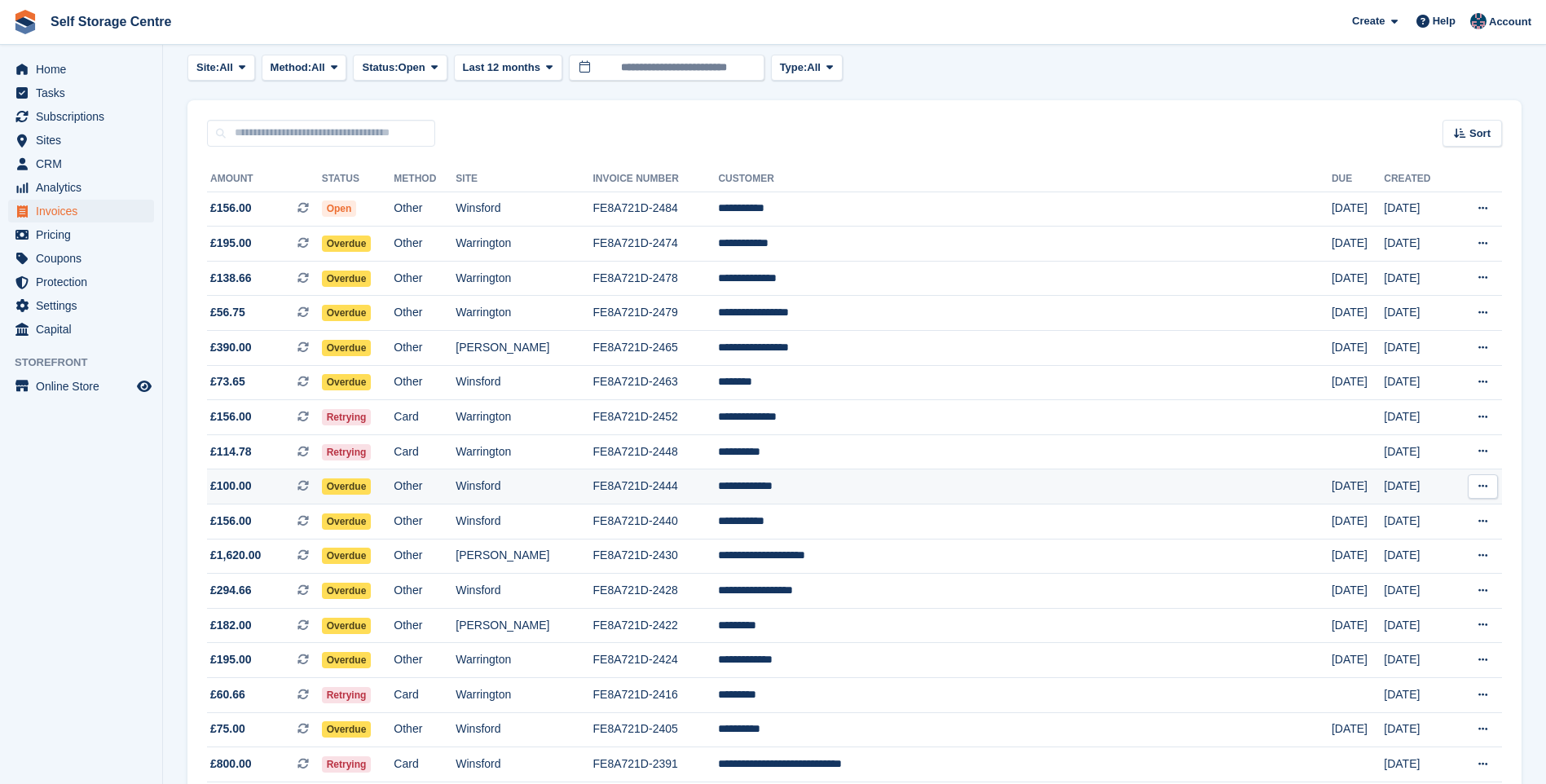
scroll to position [163, 0]
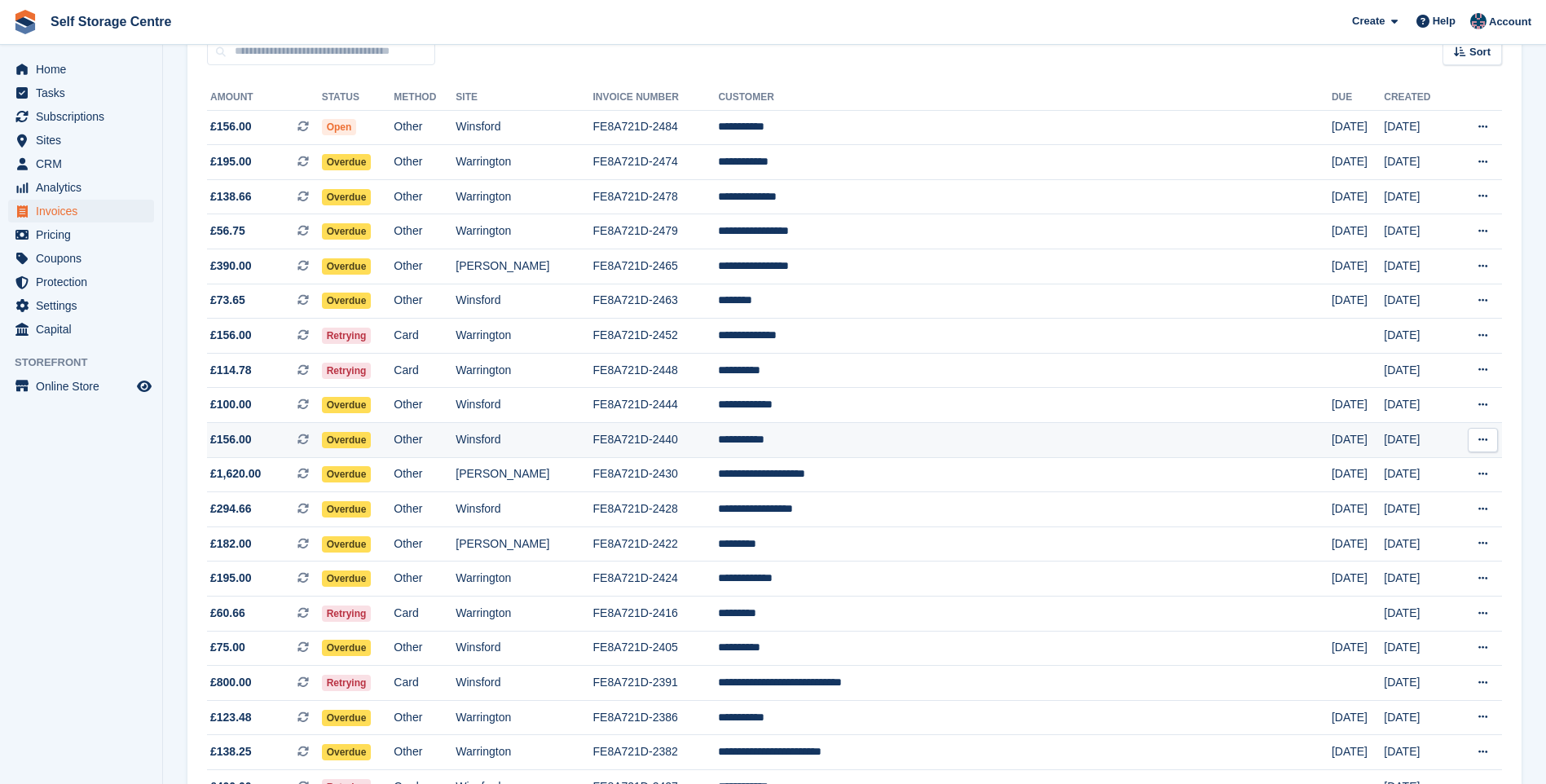
click at [573, 437] on td "Winsford" at bounding box center [524, 440] width 137 height 35
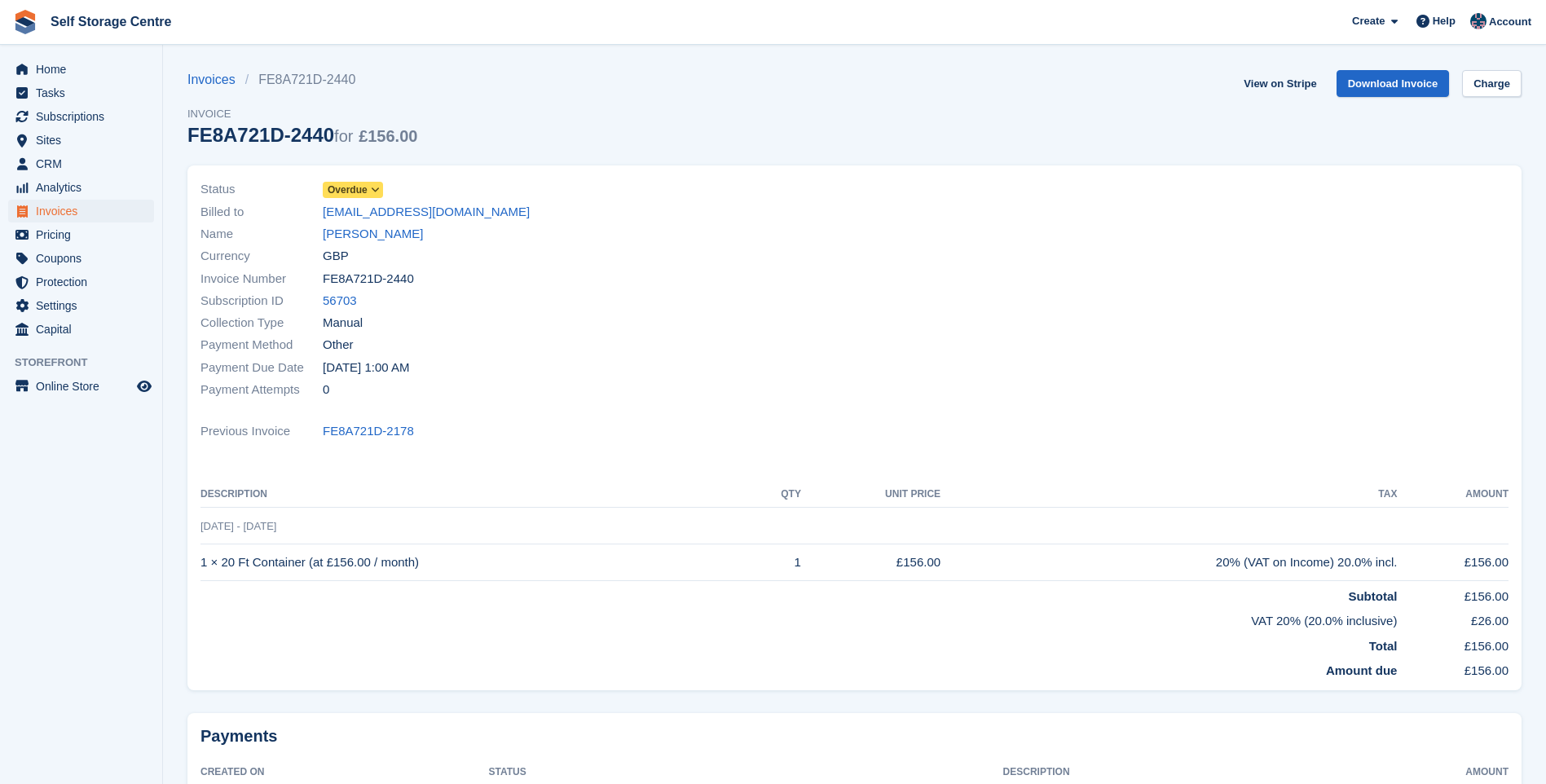
click at [373, 188] on icon at bounding box center [375, 190] width 9 height 10
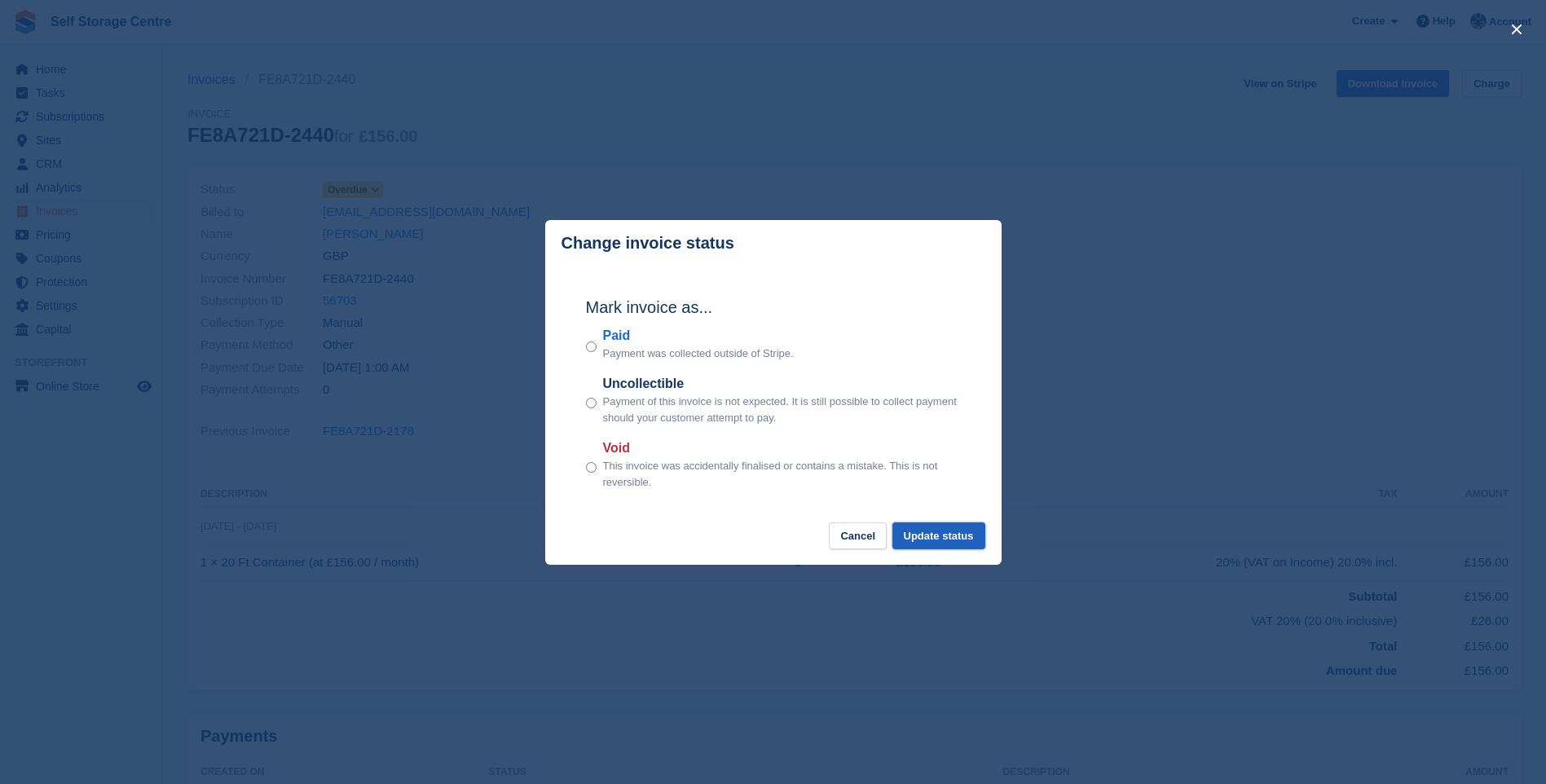
click at [939, 529] on button "Update status" at bounding box center [939, 536] width 93 height 27
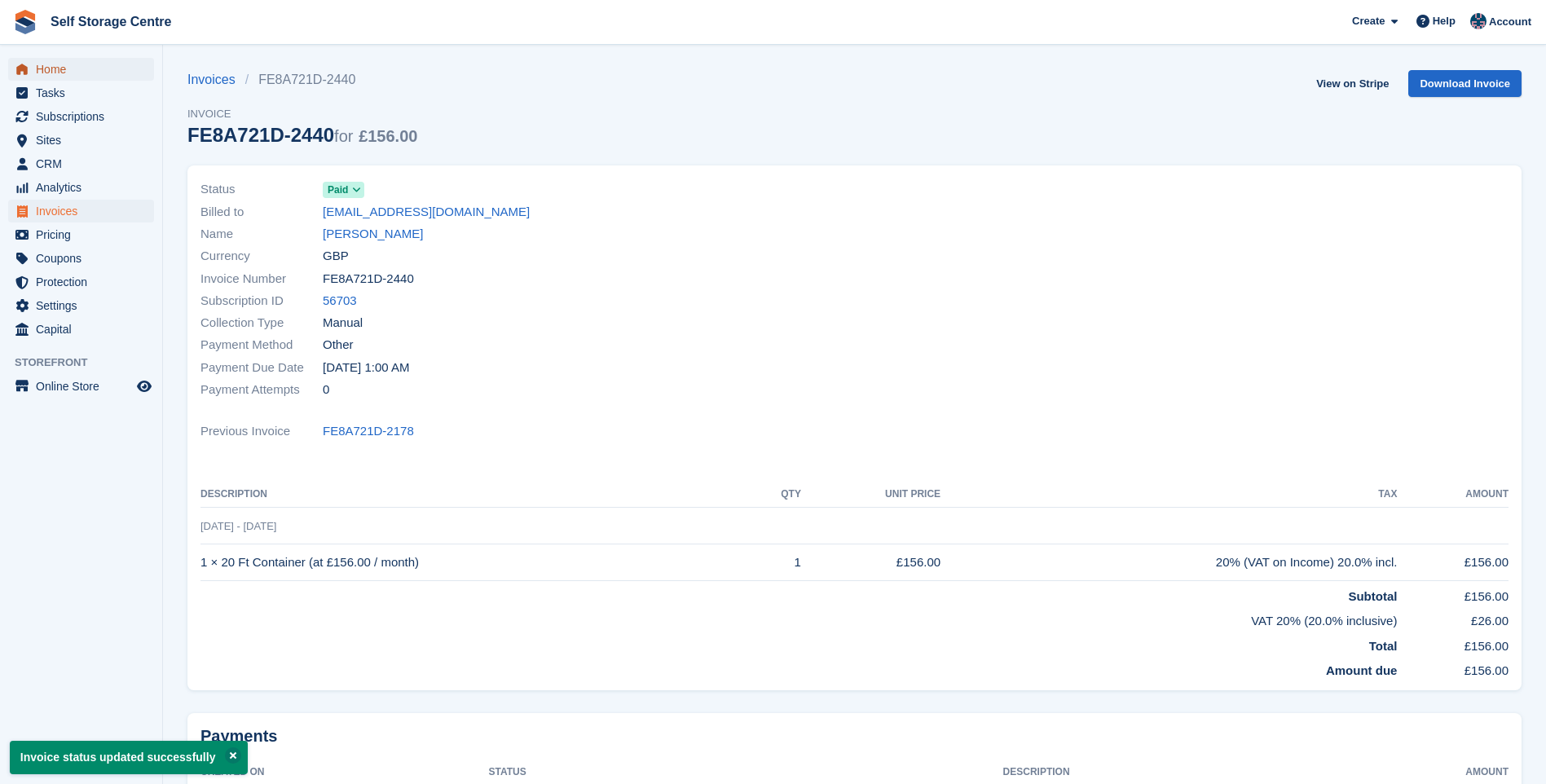
click at [48, 68] on span "Home" at bounding box center [84, 70] width 98 height 23
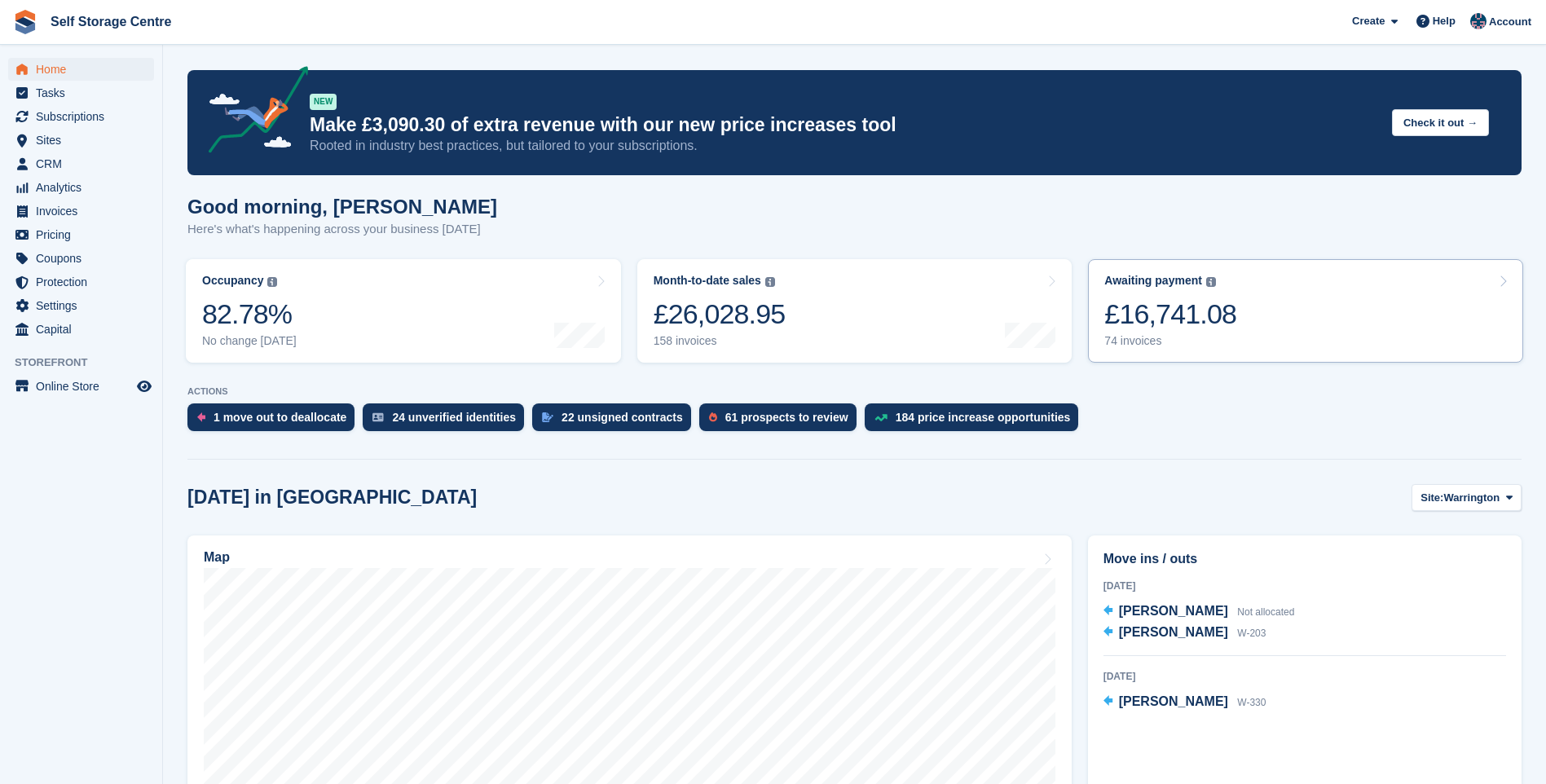
click at [1163, 276] on div "Awaiting payment" at bounding box center [1152, 281] width 98 height 14
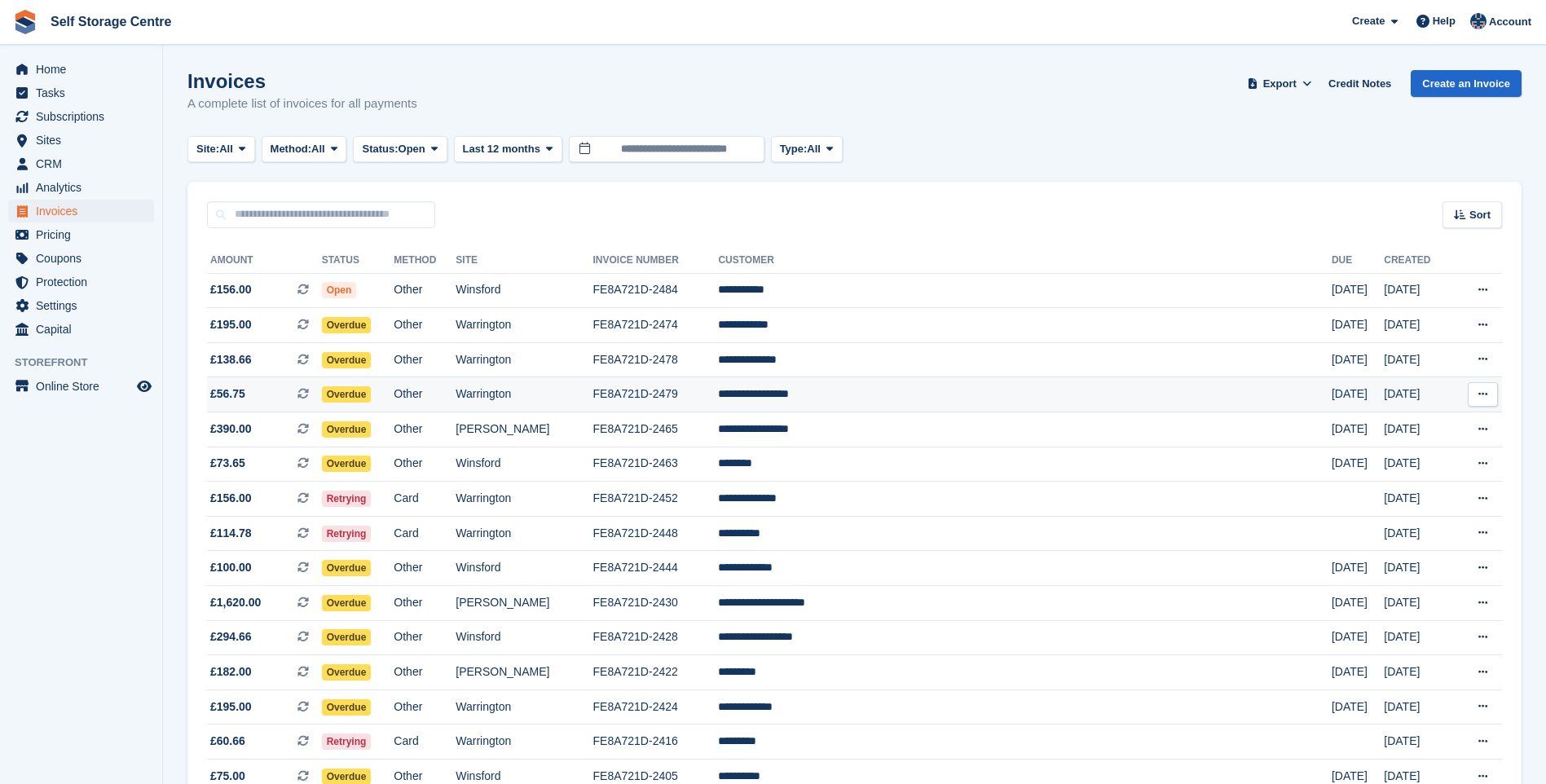
scroll to position [81, 0]
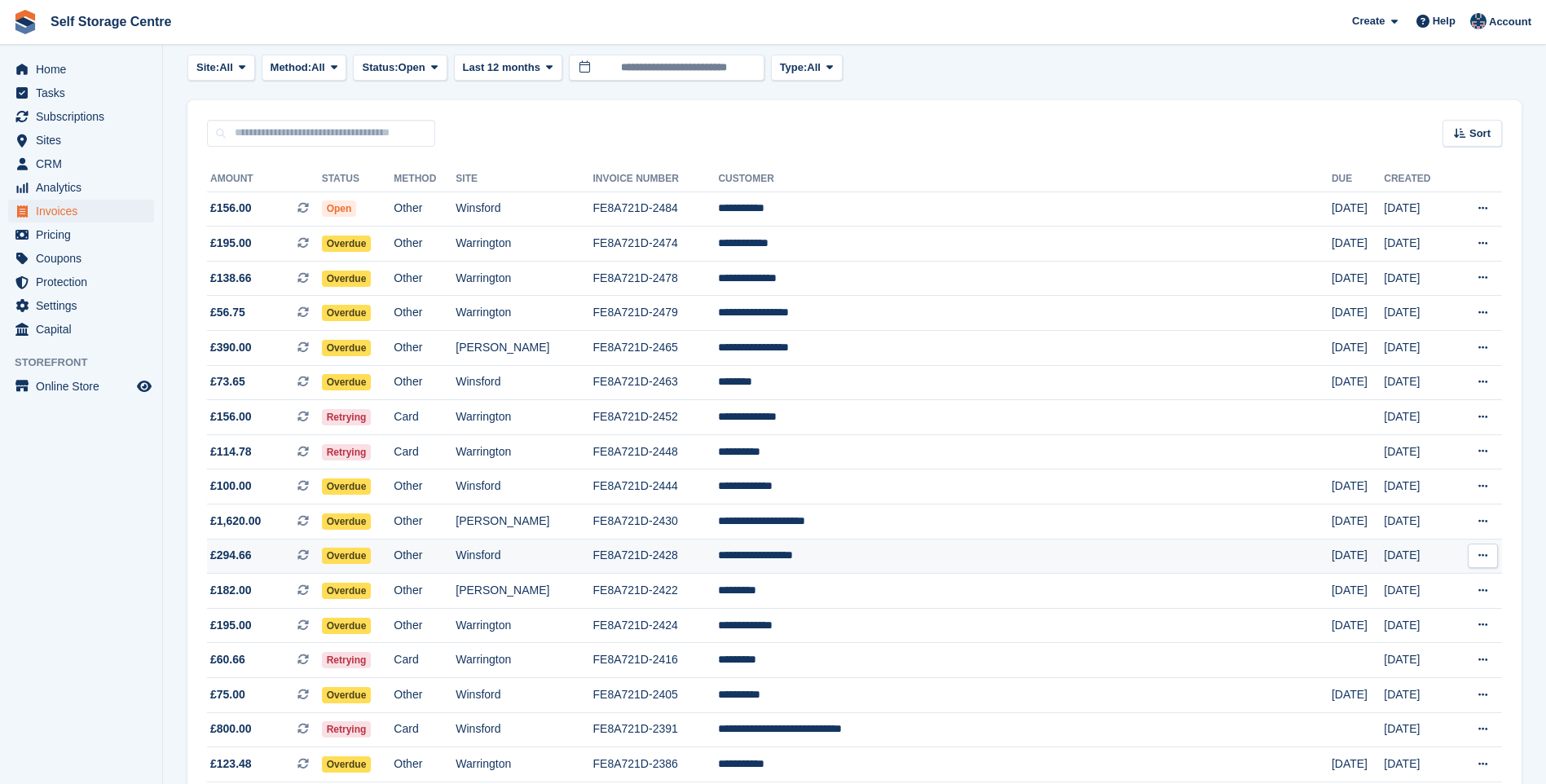
click at [703, 553] on td "FE8A721D-2428" at bounding box center [656, 556] width 126 height 35
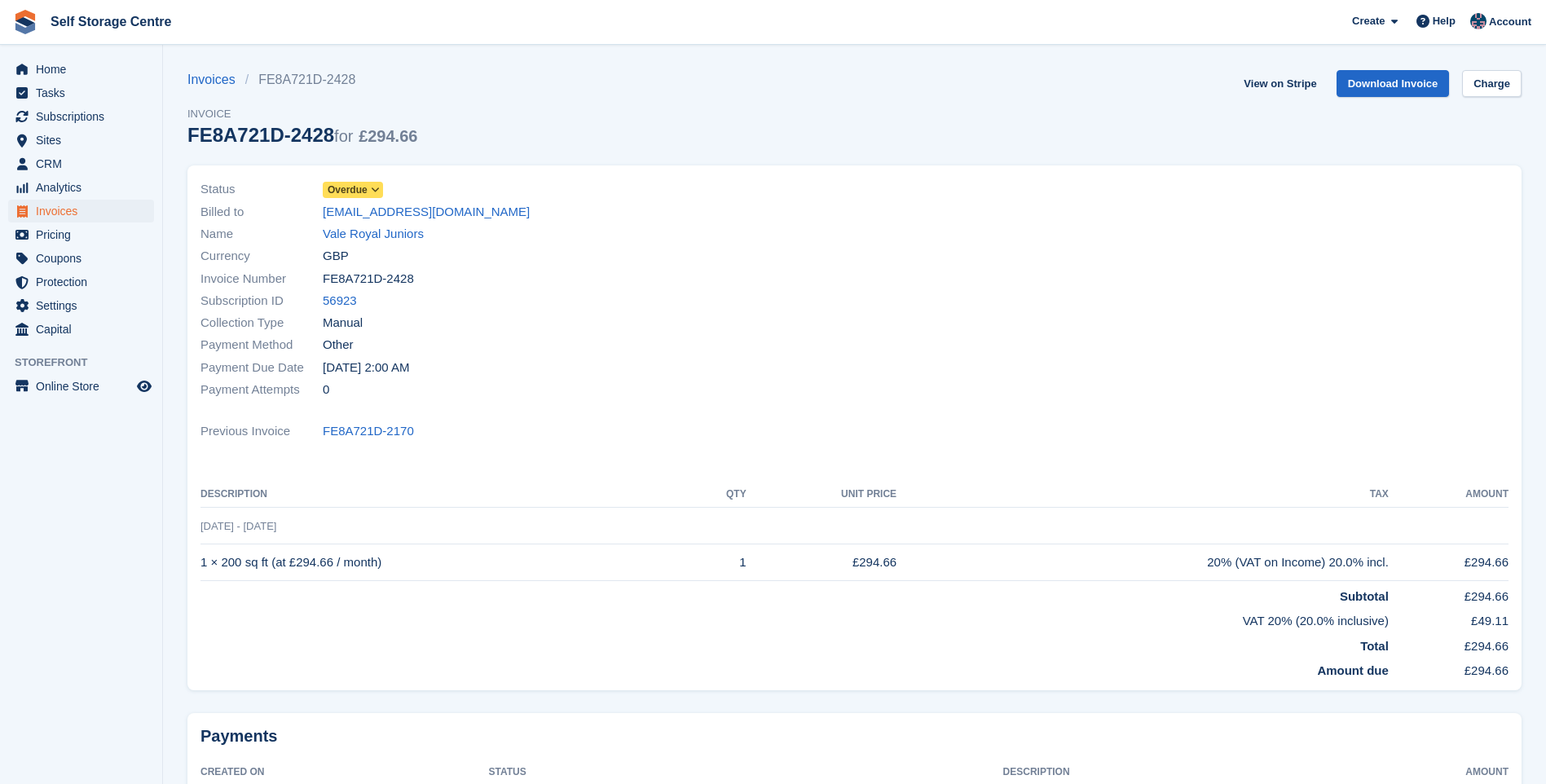
click at [357, 190] on span "Overdue" at bounding box center [347, 189] width 40 height 14
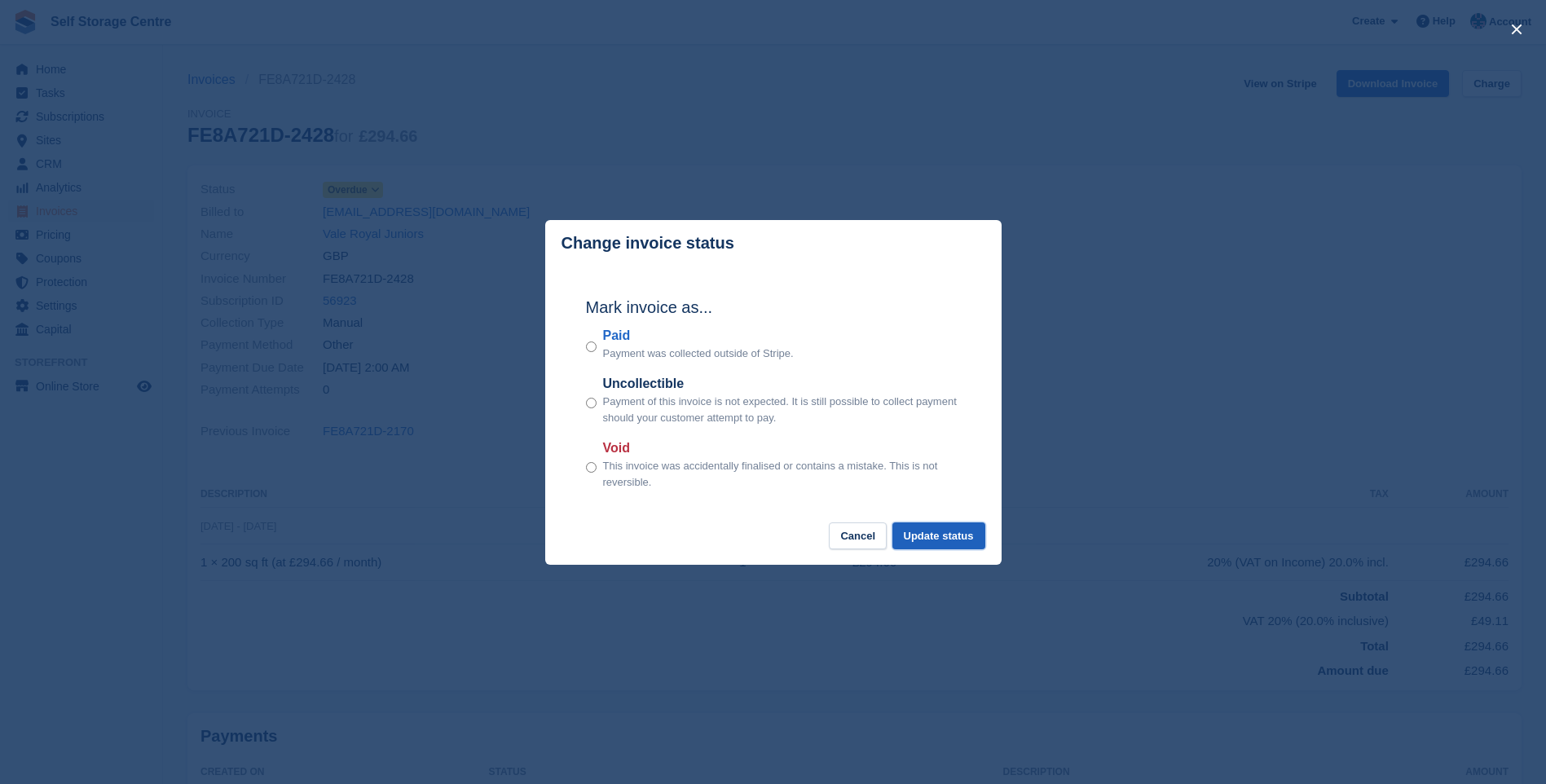
click at [956, 535] on button "Update status" at bounding box center [939, 536] width 93 height 27
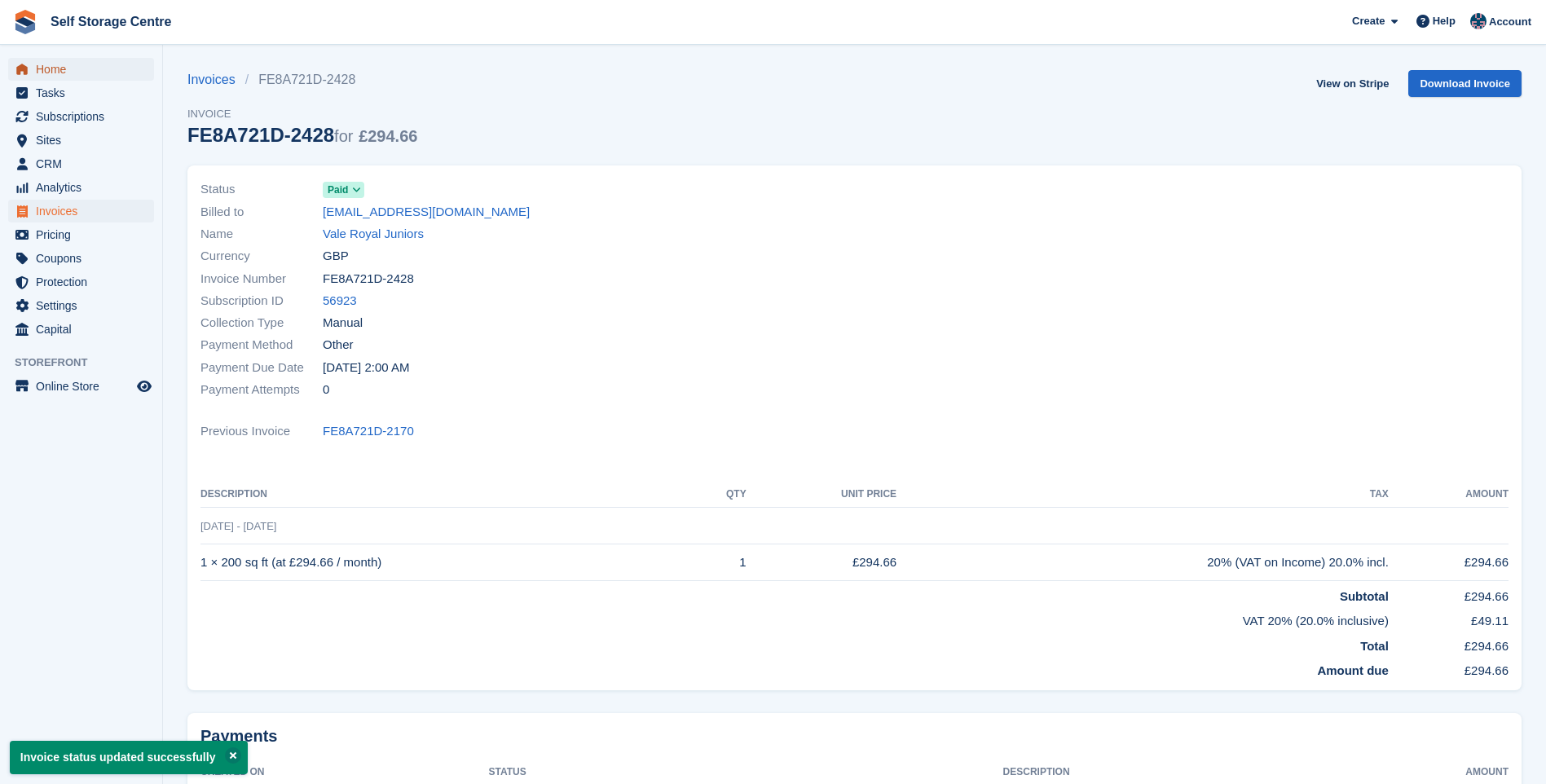
click at [70, 66] on span "Home" at bounding box center [84, 70] width 98 height 23
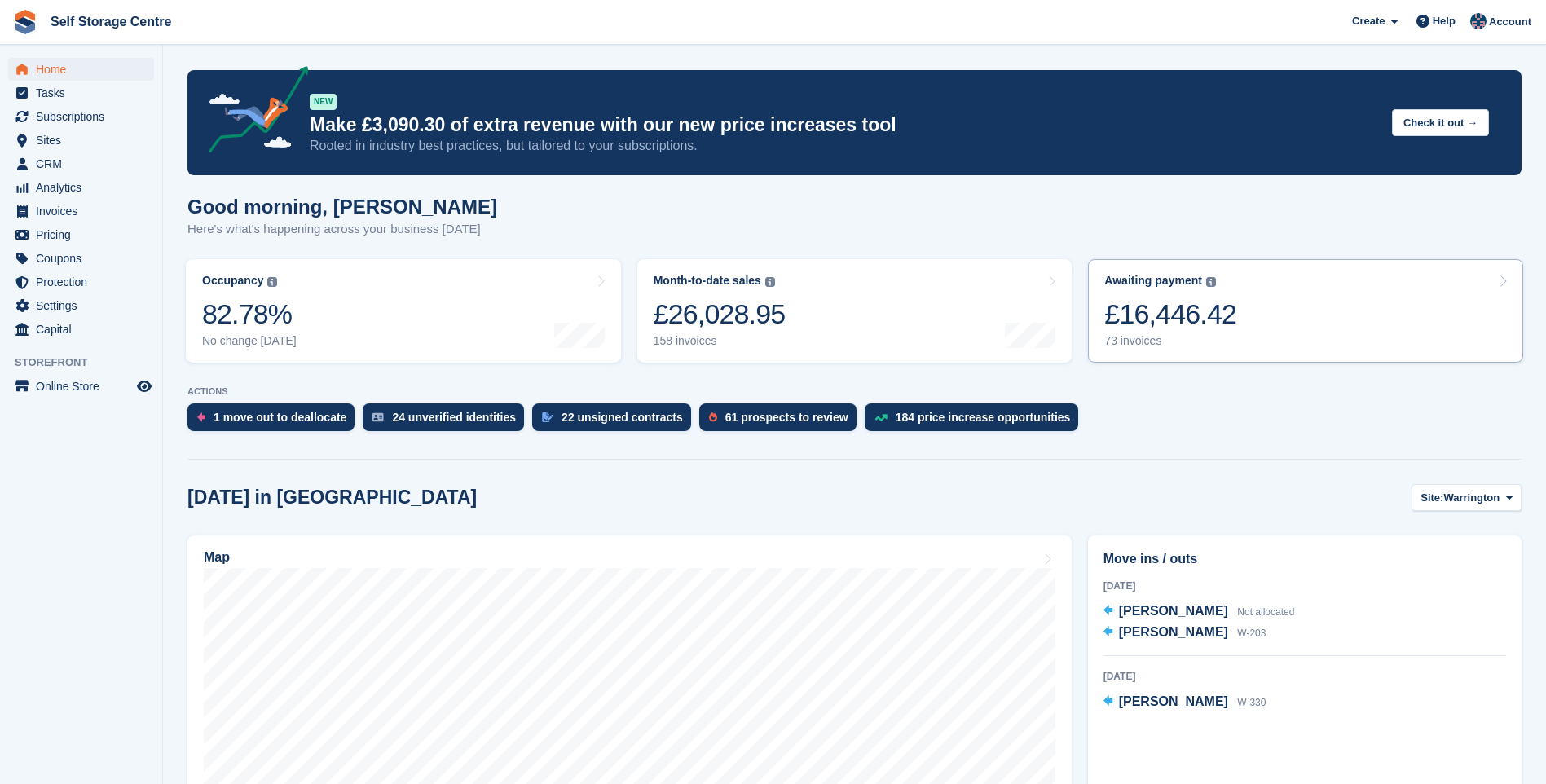
click at [1194, 309] on div "£16,446.42" at bounding box center [1169, 314] width 132 height 34
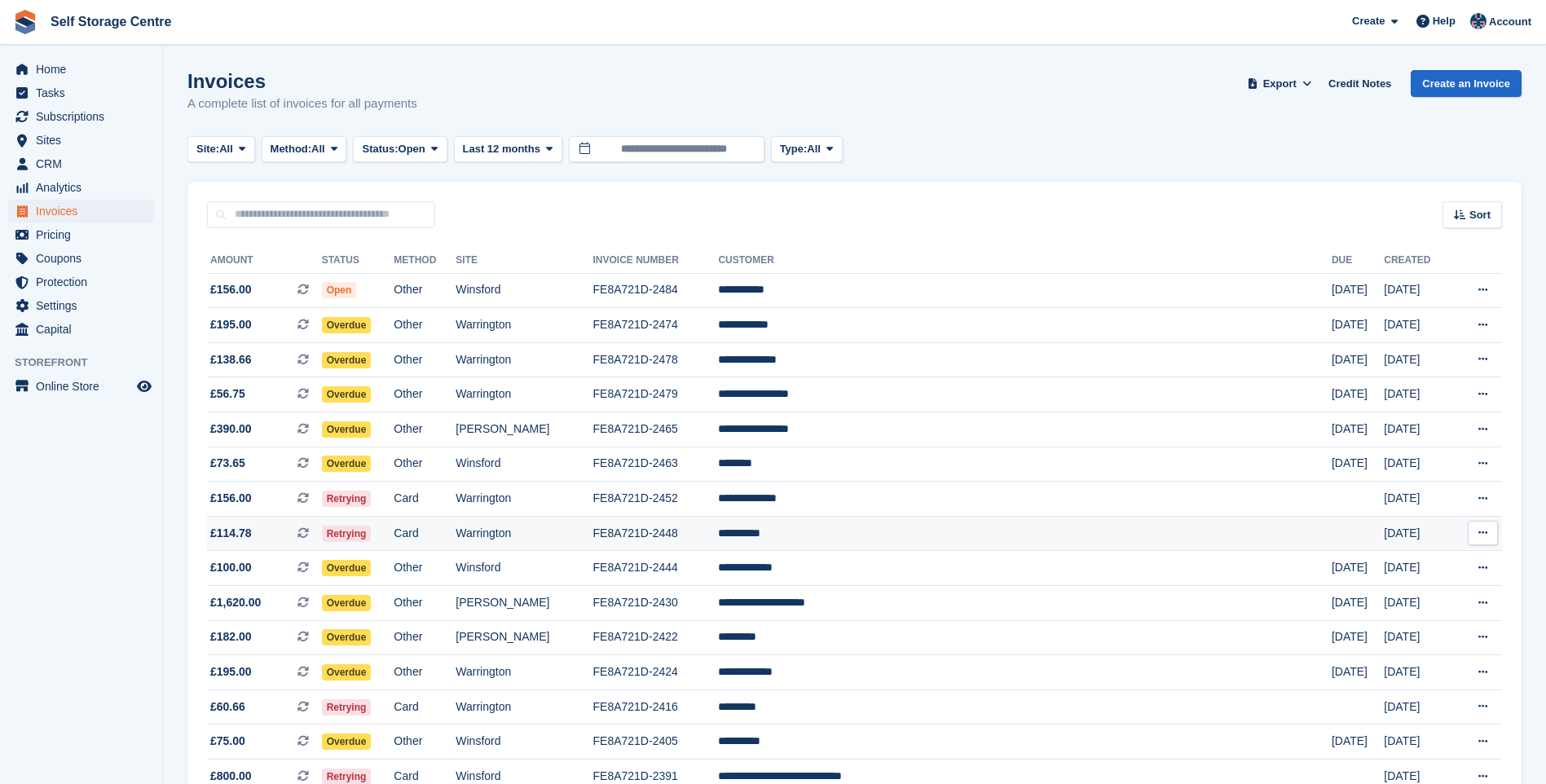
scroll to position [163, 0]
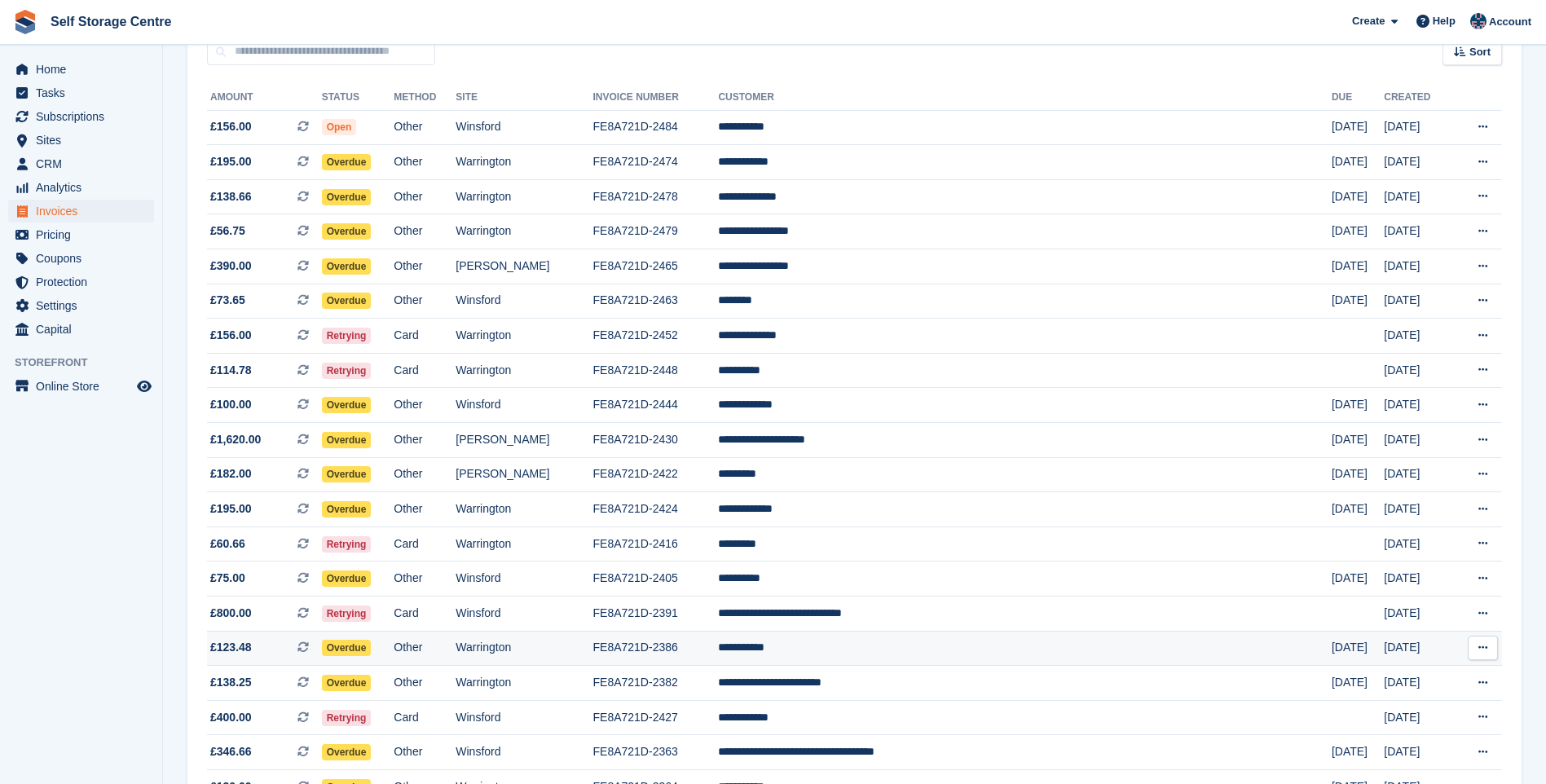
click at [879, 648] on td "**********" at bounding box center [1024, 648] width 613 height 35
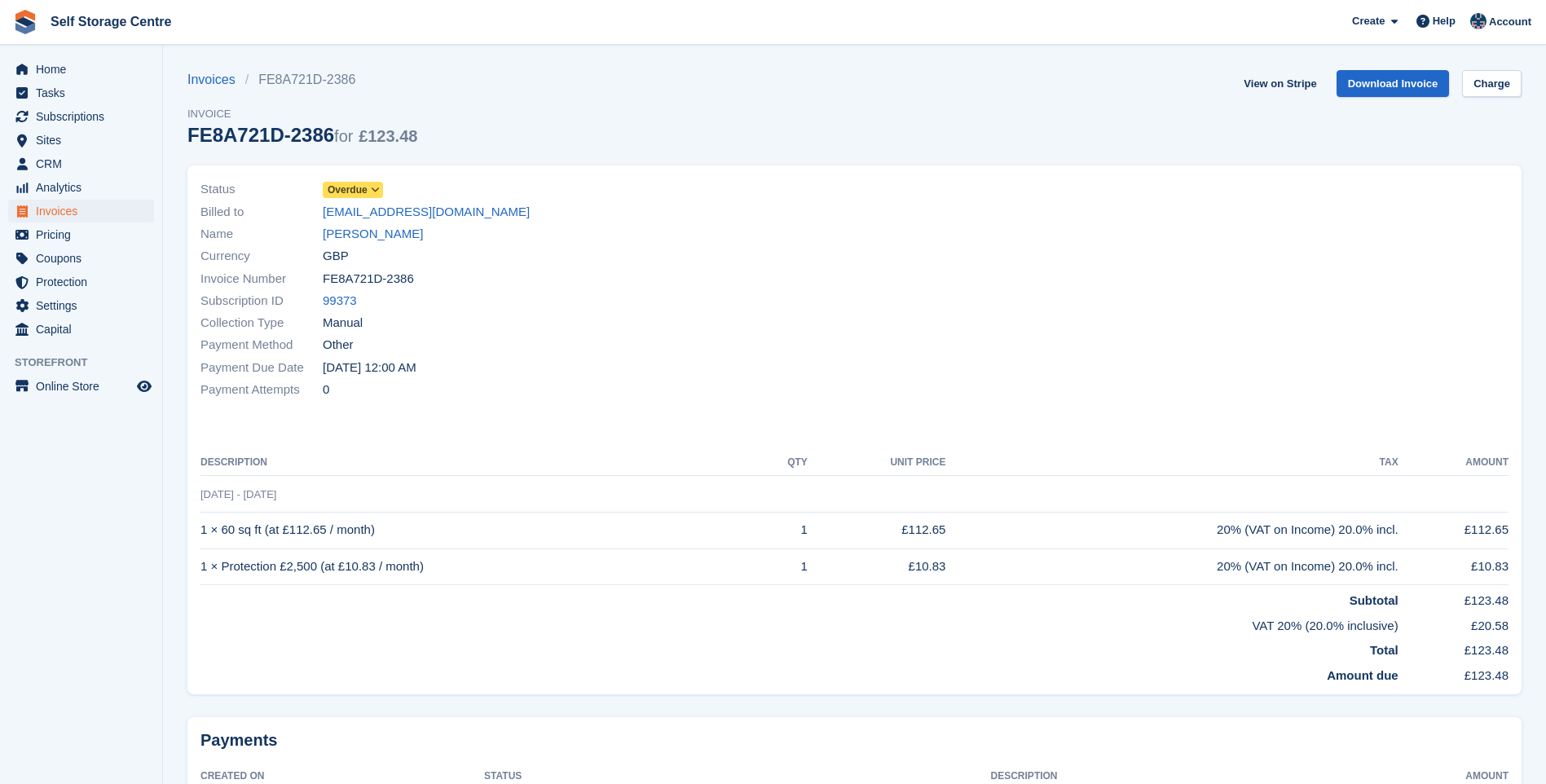
click at [345, 187] on span "Overdue" at bounding box center [347, 189] width 40 height 14
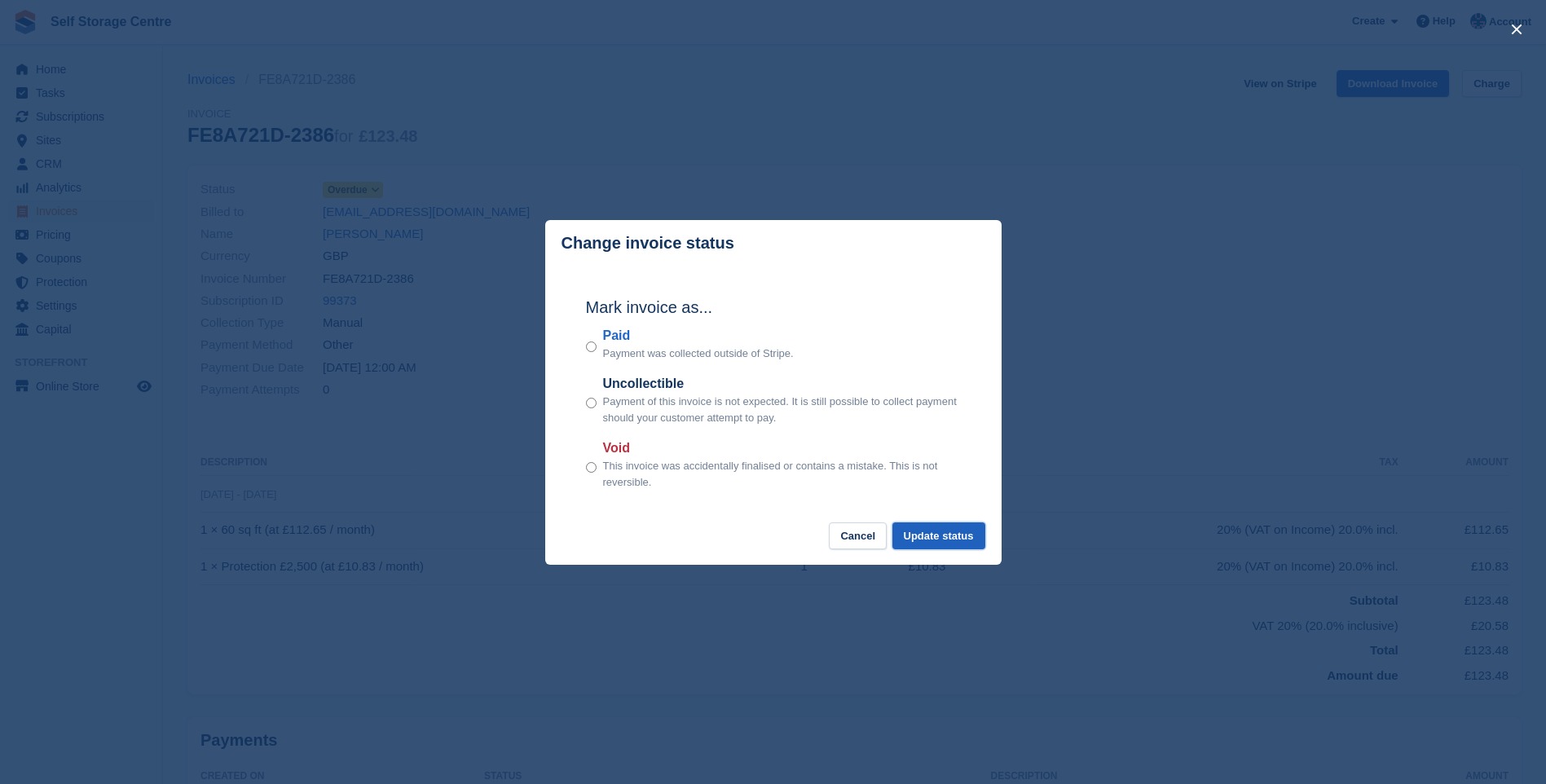
click at [940, 541] on button "Update status" at bounding box center [939, 536] width 93 height 27
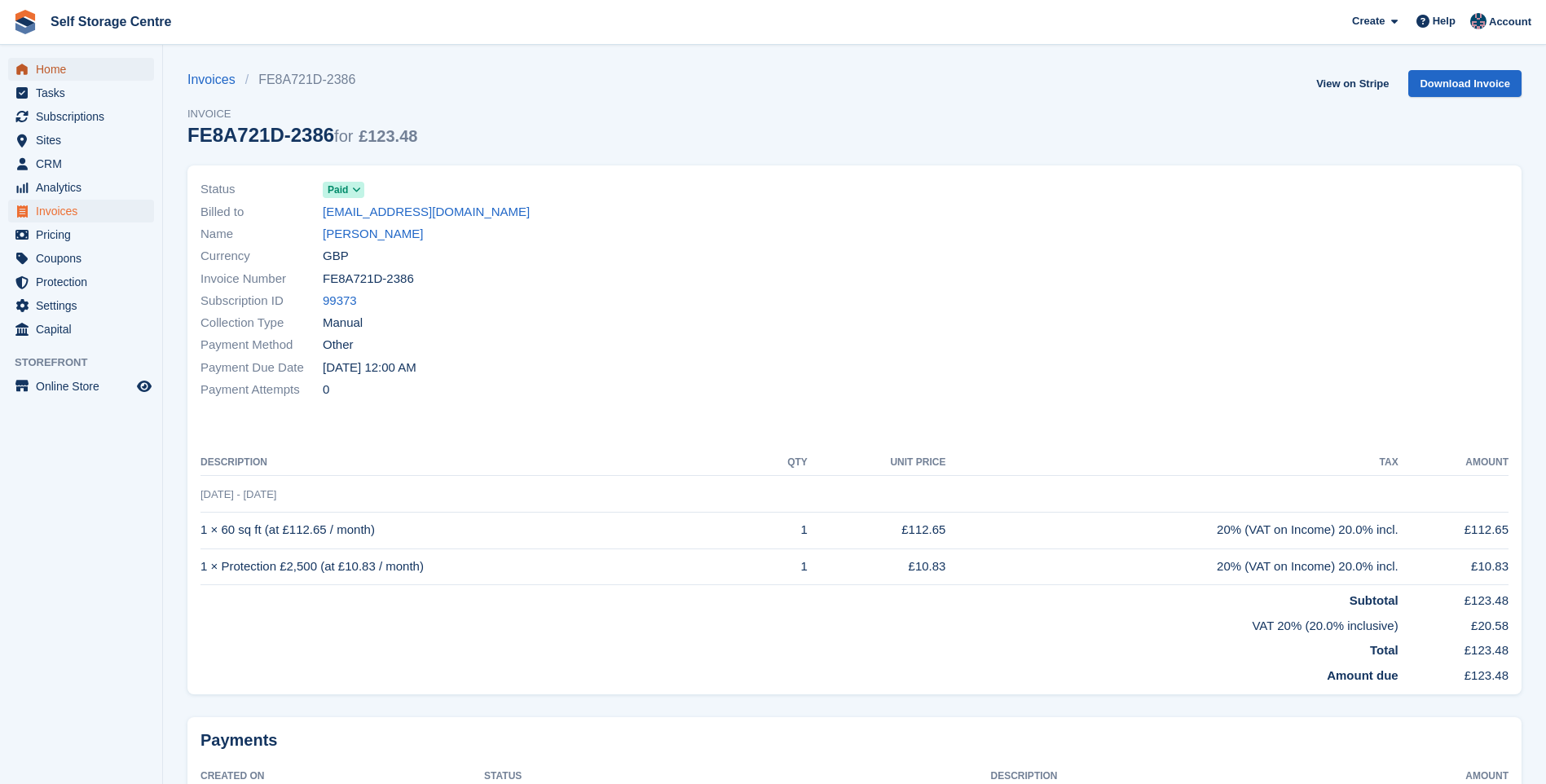
click at [56, 64] on span "Home" at bounding box center [84, 70] width 98 height 23
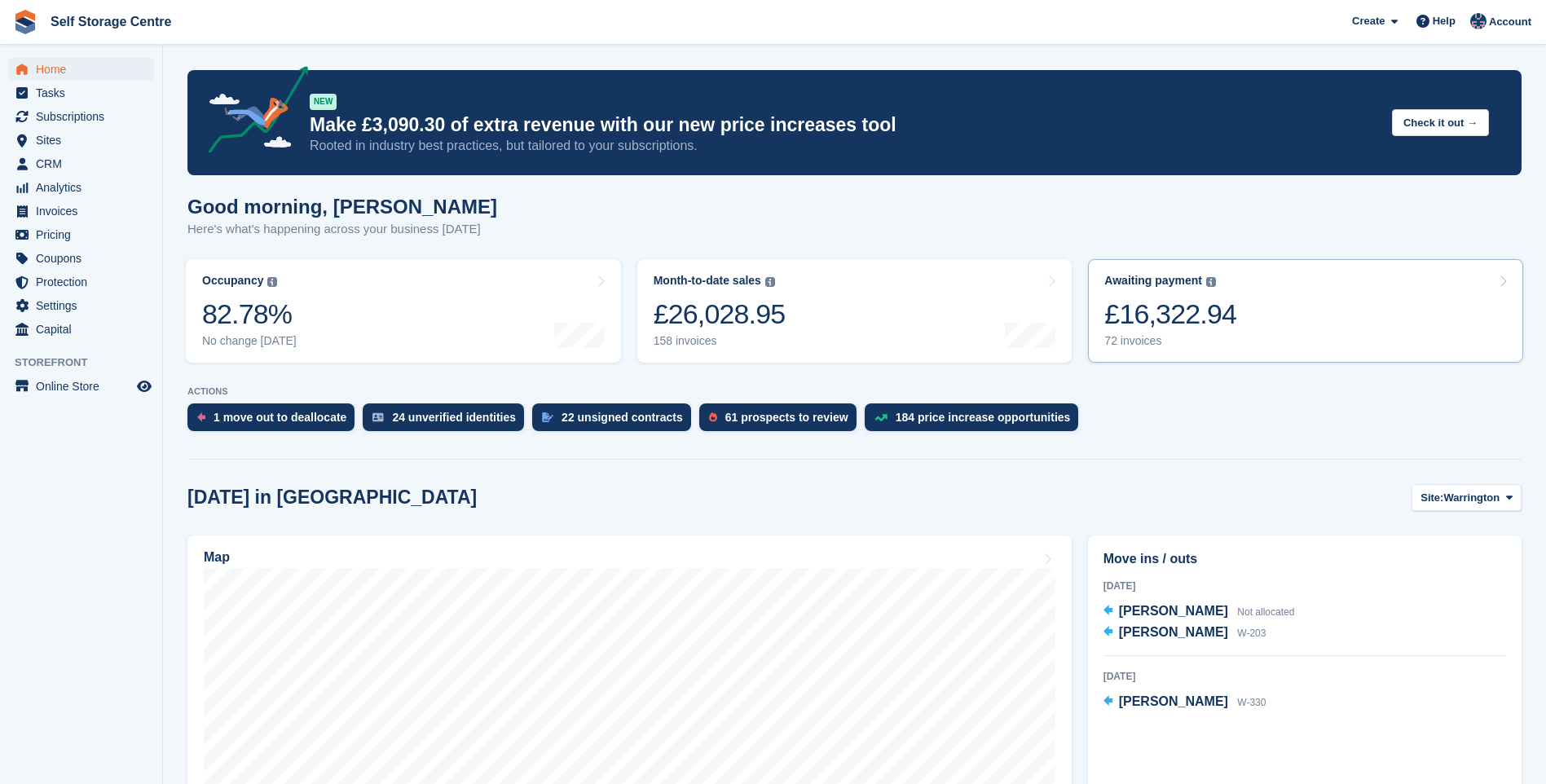
click at [1286, 287] on link "Awaiting payment The total outstanding balance on all open invoices. £16,322.94…" at bounding box center [1305, 310] width 436 height 103
